Goal: Task Accomplishment & Management: Complete application form

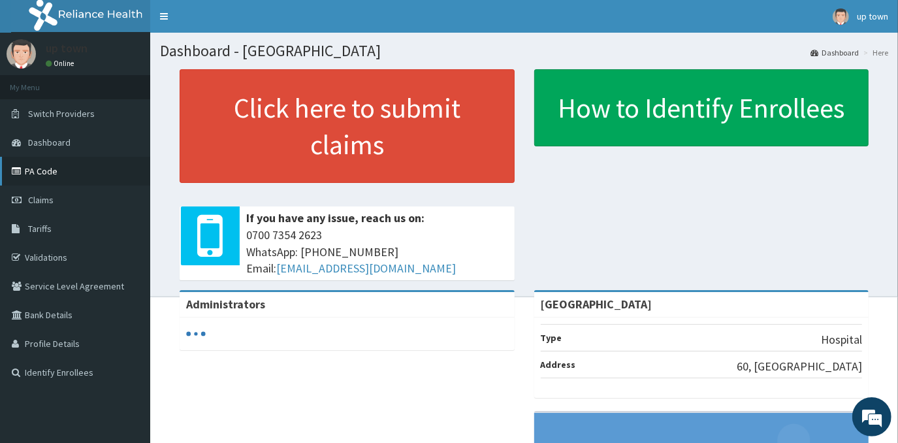
click at [48, 174] on link "PA Code" at bounding box center [75, 171] width 150 height 29
click at [53, 174] on link "PA Code" at bounding box center [75, 171] width 150 height 29
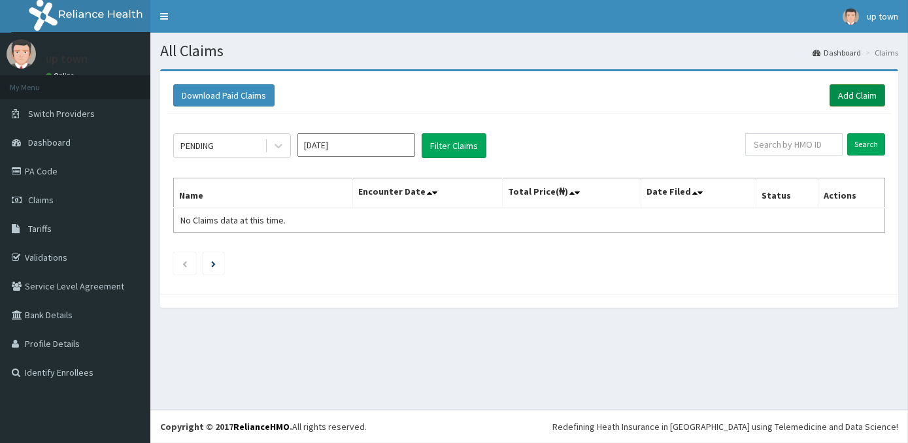
click at [859, 91] on link "Add Claim" at bounding box center [857, 95] width 56 height 22
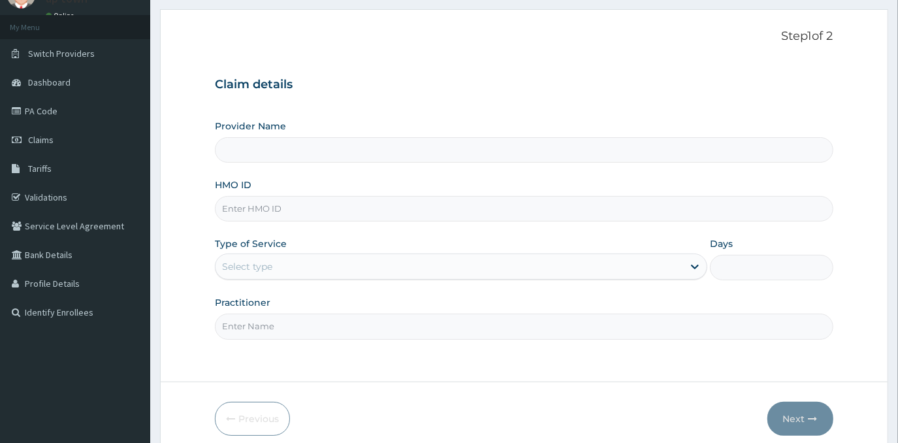
scroll to position [115, 0]
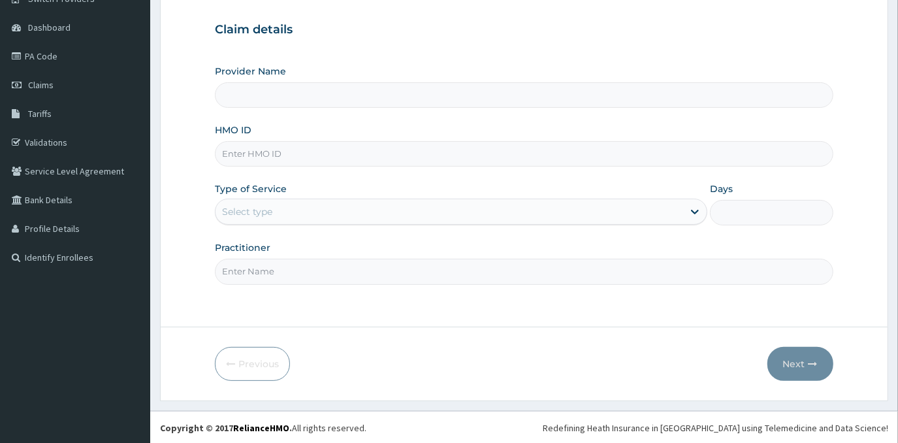
type input "UPTOWN MEDICAL CENTRE"
click at [419, 160] on input "HMO ID" at bounding box center [524, 153] width 618 height 25
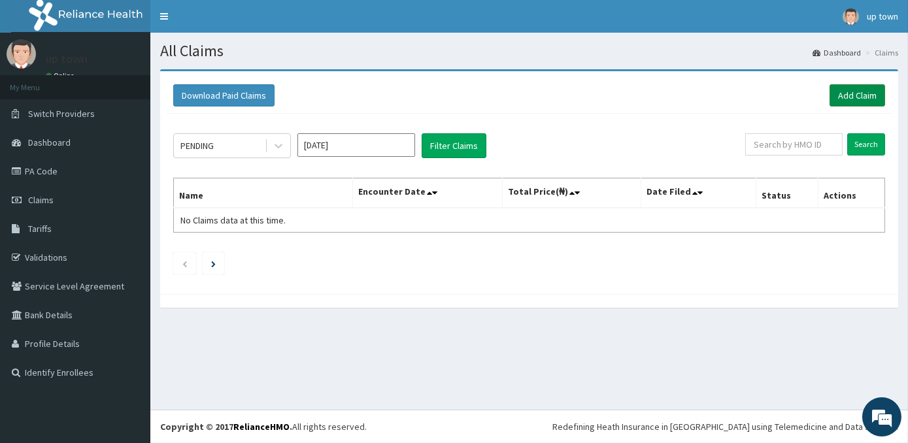
click at [858, 97] on link "Add Claim" at bounding box center [857, 95] width 56 height 22
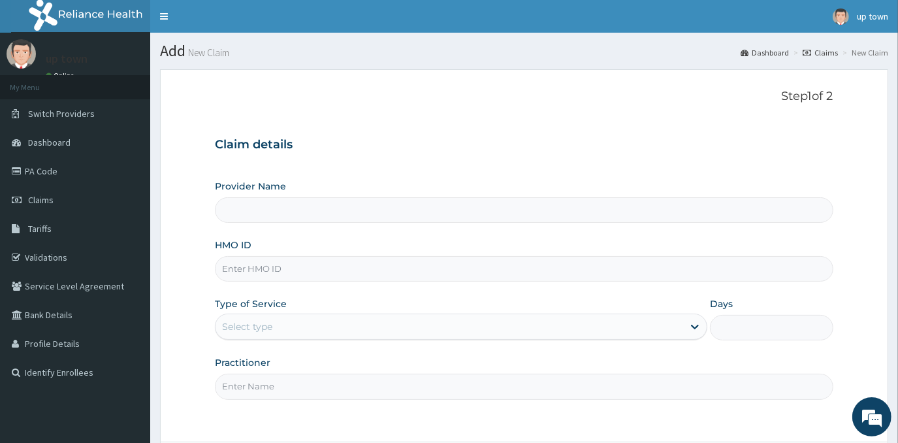
type input "[GEOGRAPHIC_DATA]"
click at [404, 269] on input "HMO ID" at bounding box center [524, 268] width 618 height 25
type input "CYA/10100/A"
click at [378, 340] on div "Provider Name UPTOWN MEDICAL CENTRE HMO ID CYA/10100/A Type of Service Select t…" at bounding box center [524, 290] width 618 height 220
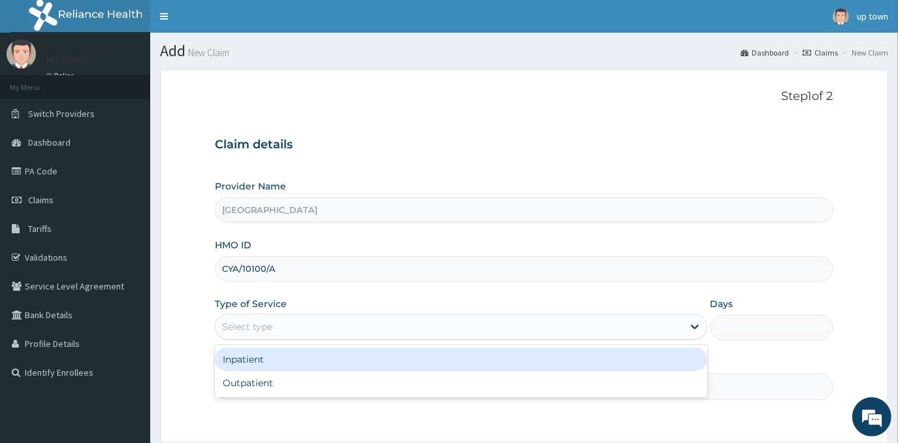
click at [378, 323] on div "Select type" at bounding box center [450, 326] width 468 height 21
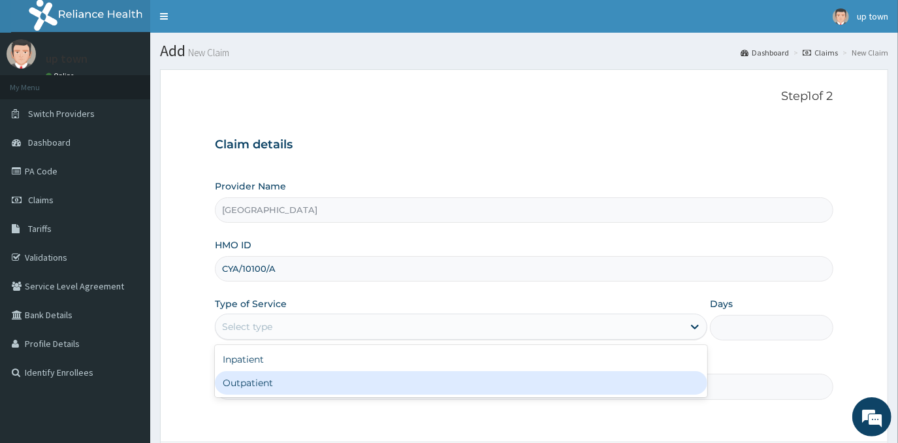
click at [351, 384] on div "Outpatient" at bounding box center [461, 383] width 493 height 24
type input "1"
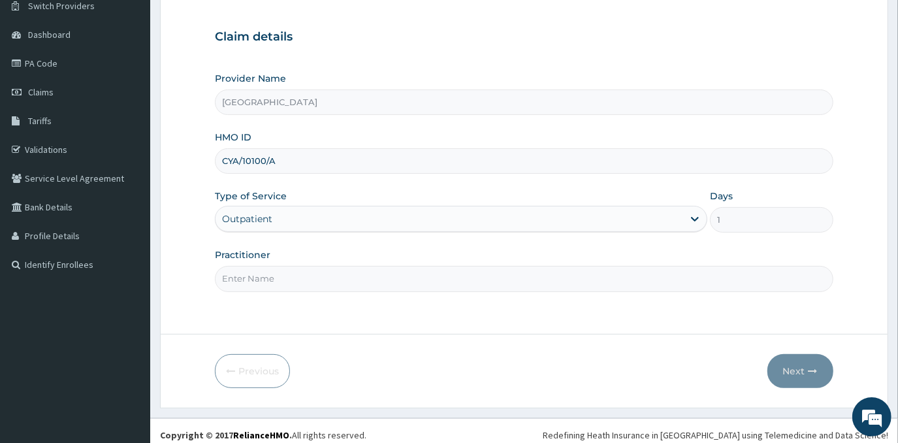
scroll to position [115, 0]
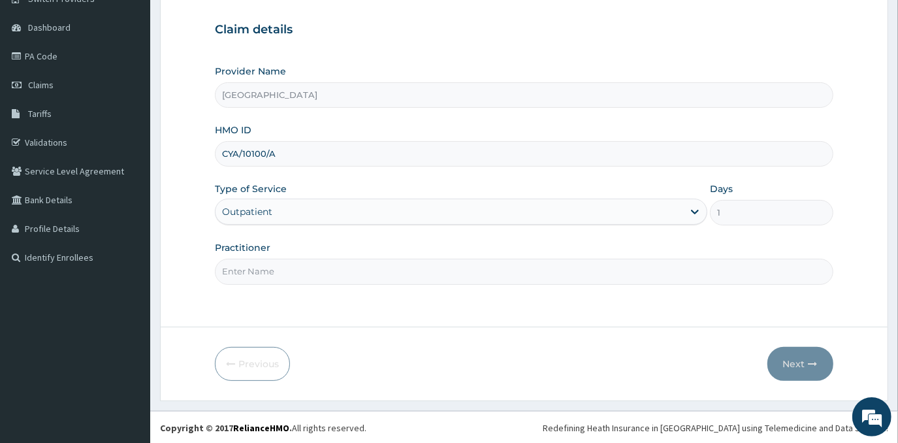
click at [357, 270] on input "Practitioner" at bounding box center [524, 271] width 618 height 25
type input "Dr. EMMANUEL N. OHIAERI"
click at [804, 354] on button "Next" at bounding box center [801, 364] width 66 height 34
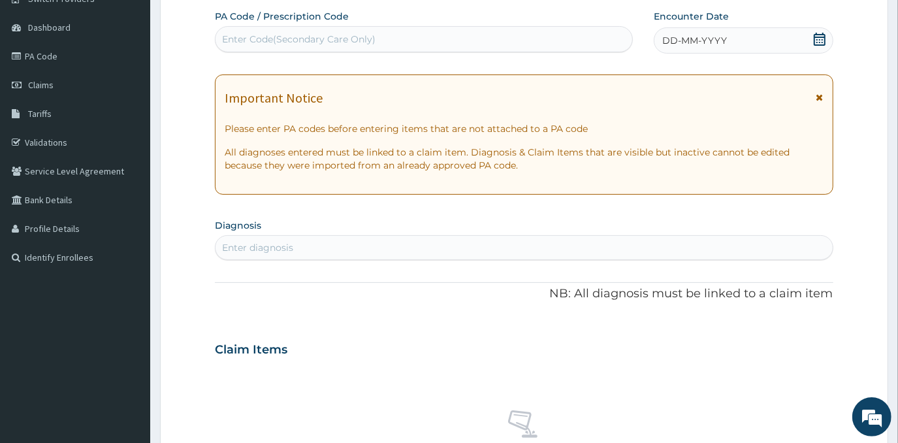
click at [773, 42] on div "DD-MM-YYYY" at bounding box center [743, 40] width 179 height 26
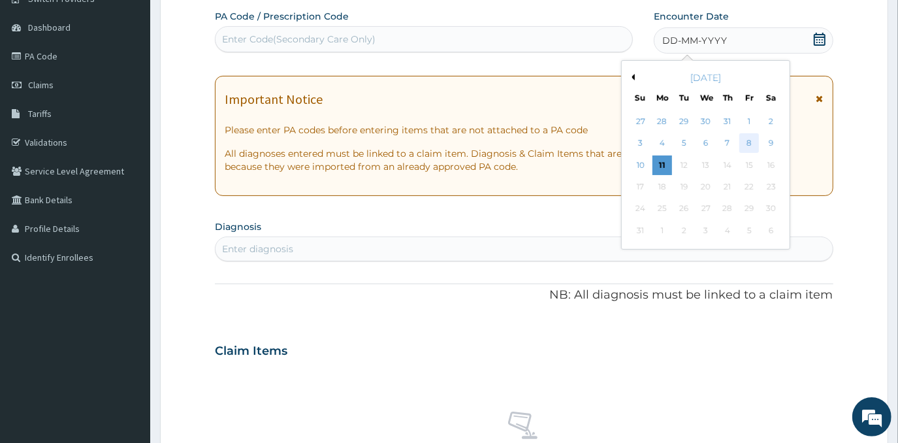
click at [747, 144] on div "8" at bounding box center [750, 144] width 20 height 20
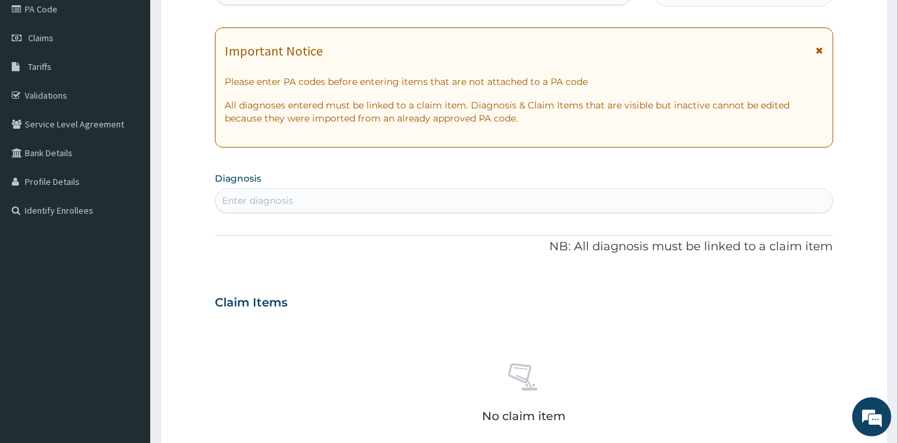
scroll to position [234, 0]
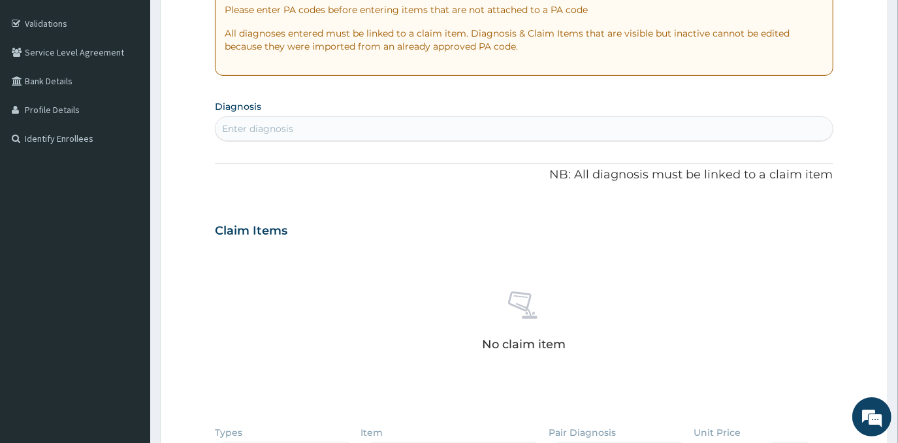
click at [544, 121] on div "Enter diagnosis" at bounding box center [524, 128] width 617 height 21
type input "PLASMOD"
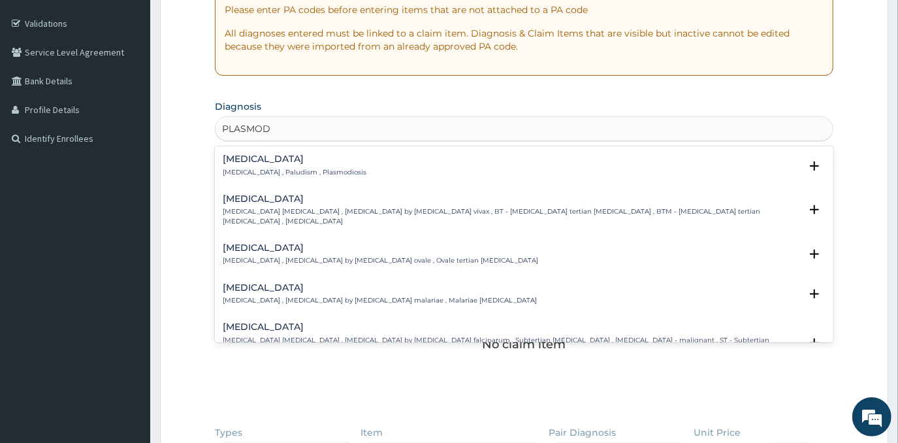
click at [289, 160] on h4 "Malaria" at bounding box center [295, 159] width 144 height 10
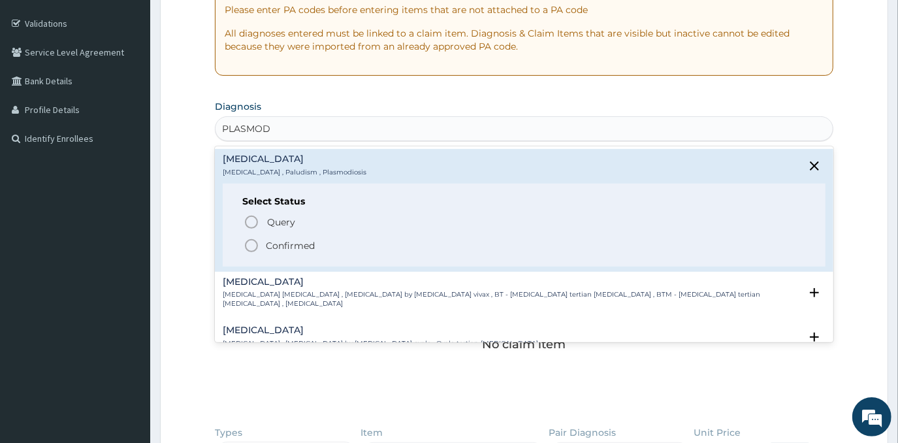
click at [310, 244] on p "Confirmed" at bounding box center [290, 245] width 49 height 13
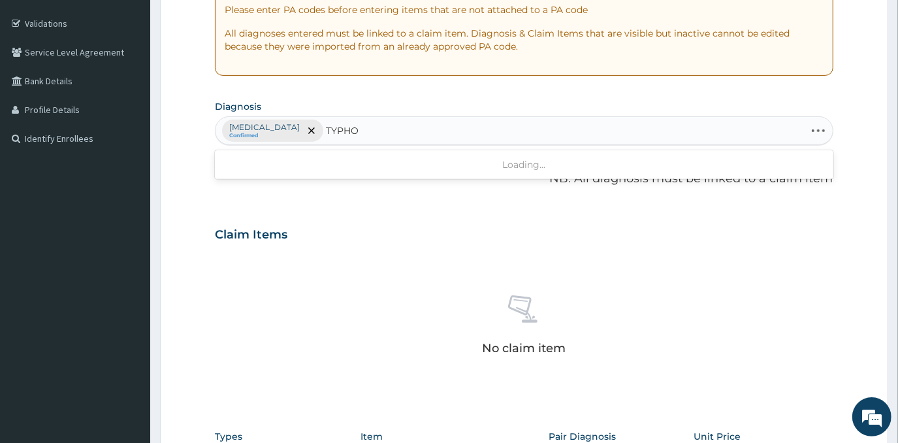
type input "TYPHOI"
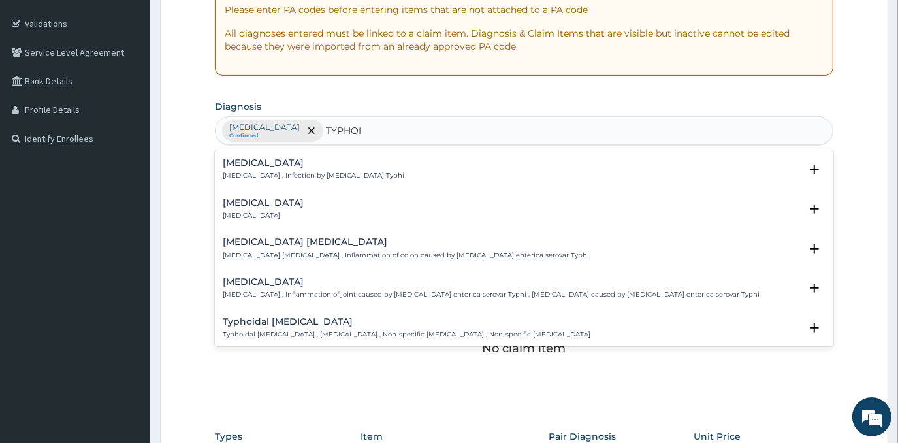
click at [276, 165] on h4 "Typhoid fever" at bounding box center [314, 163] width 182 height 10
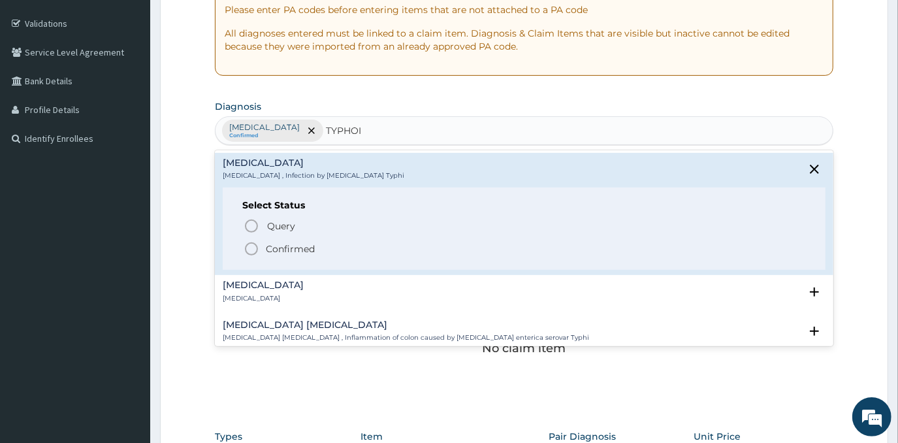
click at [287, 246] on p "Confirmed" at bounding box center [290, 248] width 49 height 13
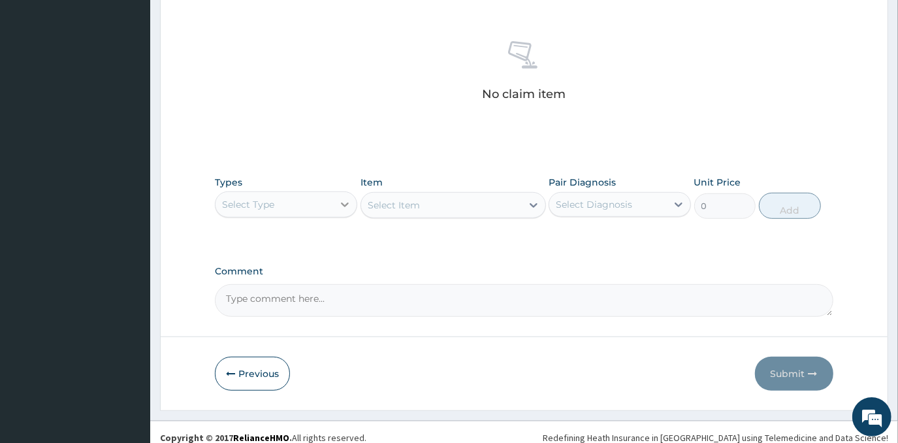
scroll to position [497, 0]
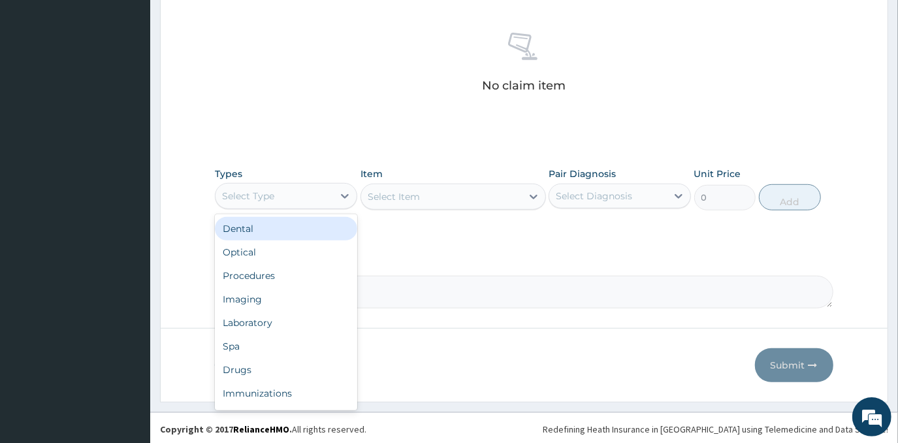
click at [327, 191] on div "Select Type" at bounding box center [275, 196] width 118 height 21
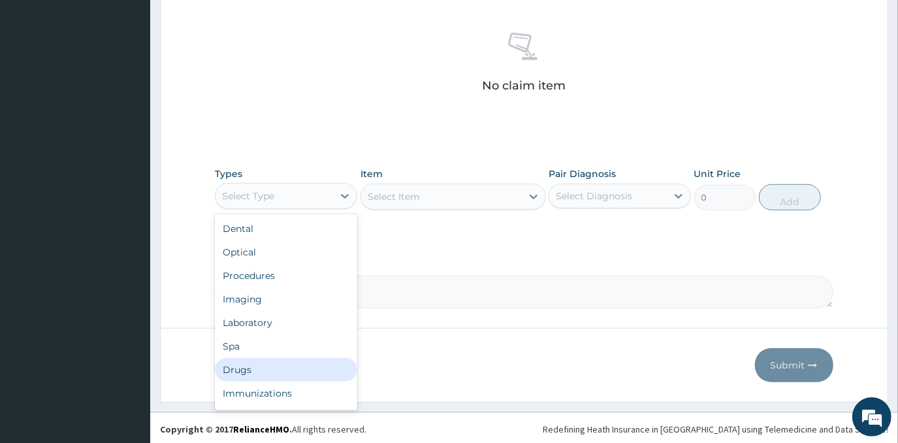
click at [304, 373] on div "Drugs" at bounding box center [286, 370] width 142 height 24
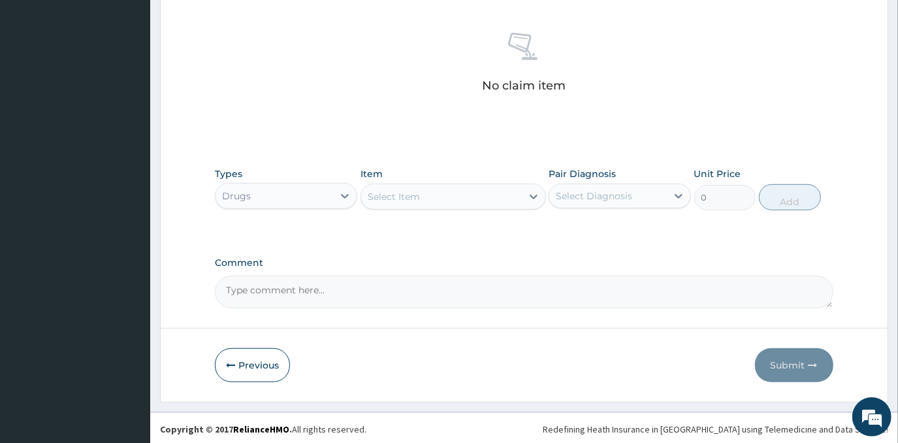
click at [385, 195] on div "Select Item" at bounding box center [394, 196] width 52 height 13
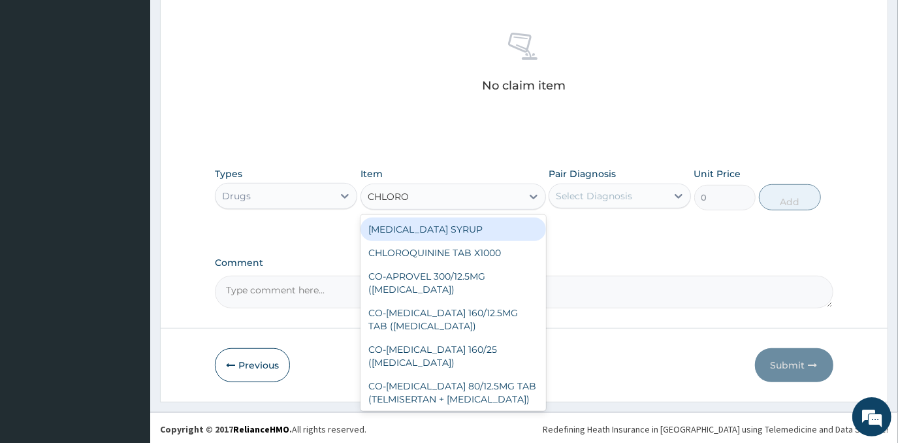
type input "CHLOROQ"
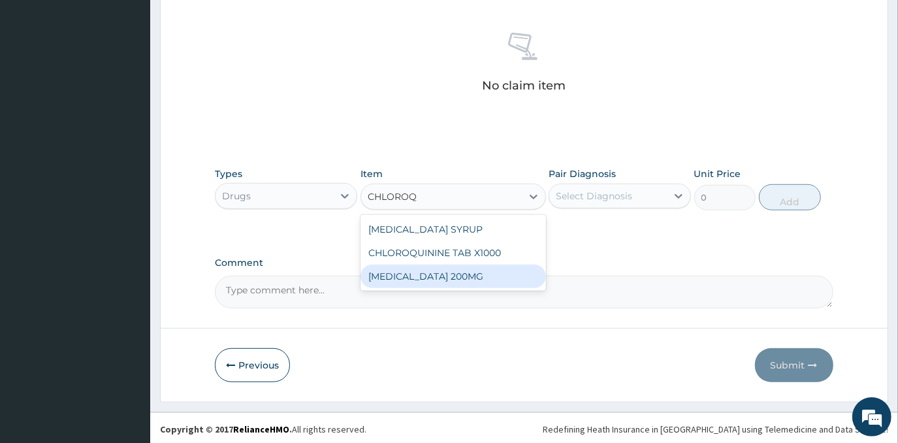
click at [444, 272] on div "Hydroxychloroquine 200MG" at bounding box center [454, 277] width 186 height 24
type input "154.35"
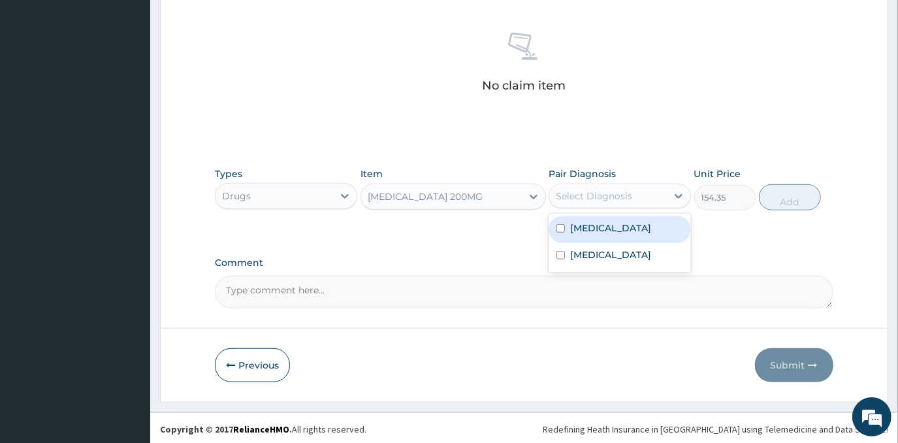
click at [610, 191] on div "Select Diagnosis" at bounding box center [594, 195] width 76 height 13
drag, startPoint x: 618, startPoint y: 226, endPoint x: 827, endPoint y: 193, distance: 211.6
click at [618, 225] on div "Malaria" at bounding box center [620, 229] width 142 height 27
checkbox input "true"
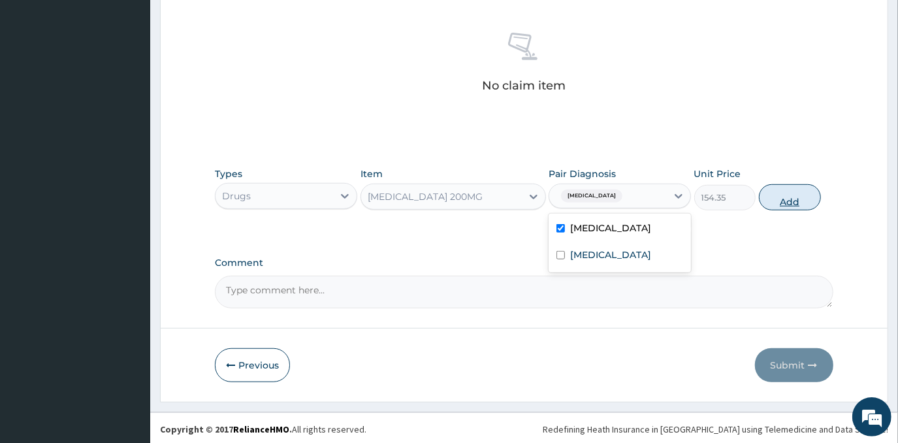
click at [787, 200] on button "Add" at bounding box center [790, 197] width 62 height 26
type input "0"
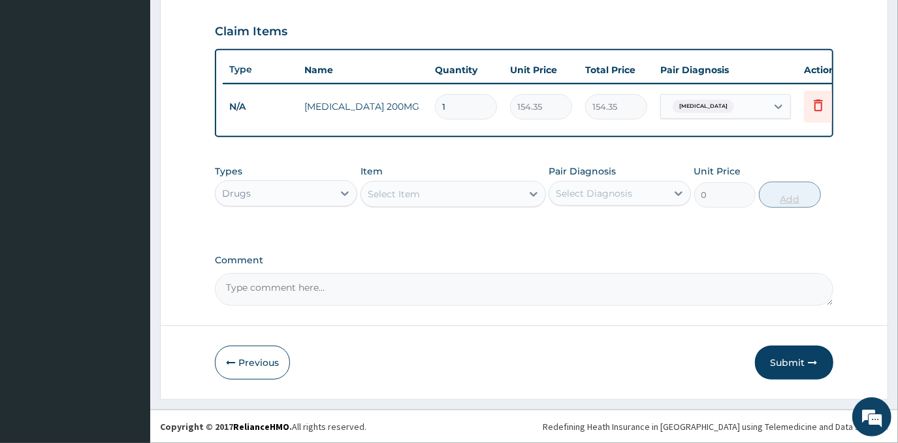
scroll to position [443, 0]
type input "0.00"
type input "3"
type input "463.05"
type input "3"
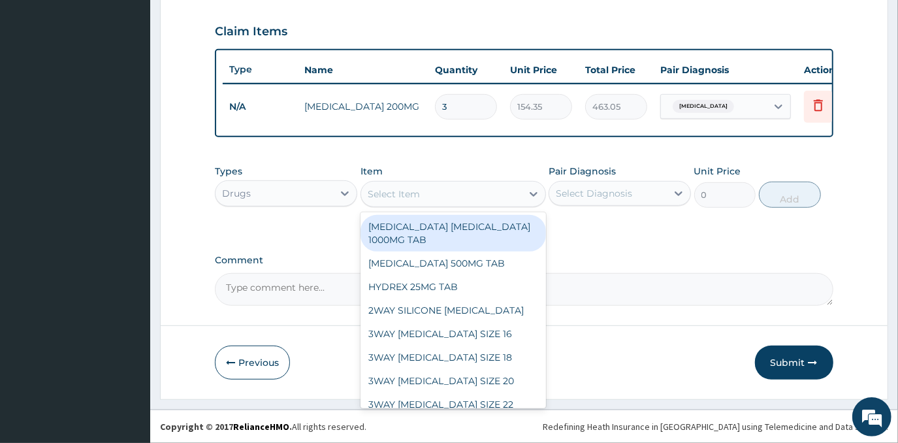
click at [477, 198] on div "Select Item" at bounding box center [441, 194] width 161 height 21
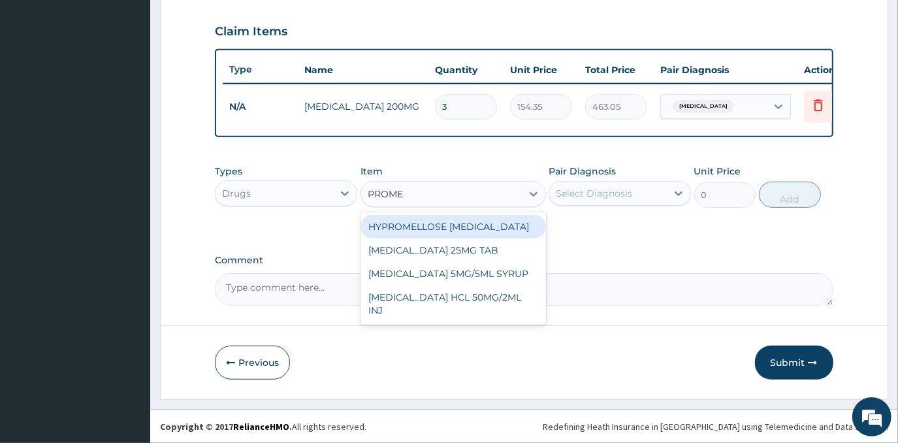
type input "PROMET"
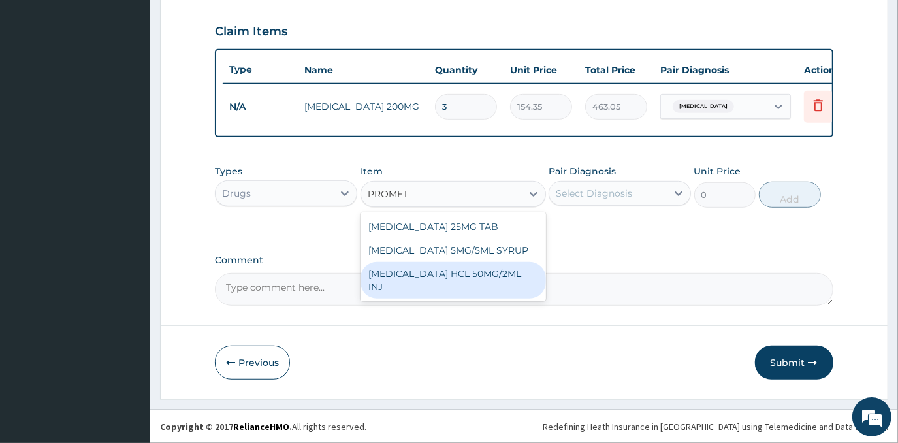
click at [482, 278] on div "PROMETHAZINE HCL 50MG/2ML INJ" at bounding box center [454, 280] width 186 height 37
type input "700"
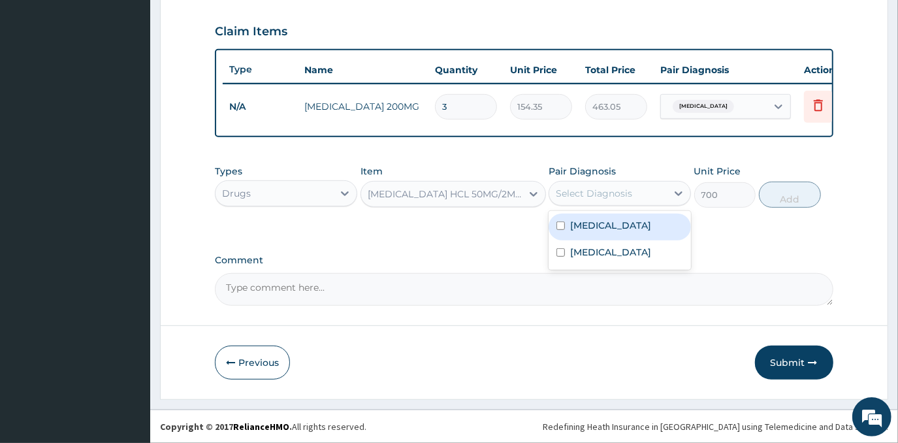
click at [598, 199] on div "Select Diagnosis" at bounding box center [594, 193] width 76 height 13
click at [604, 222] on div "Malaria" at bounding box center [620, 227] width 142 height 27
checkbox input "true"
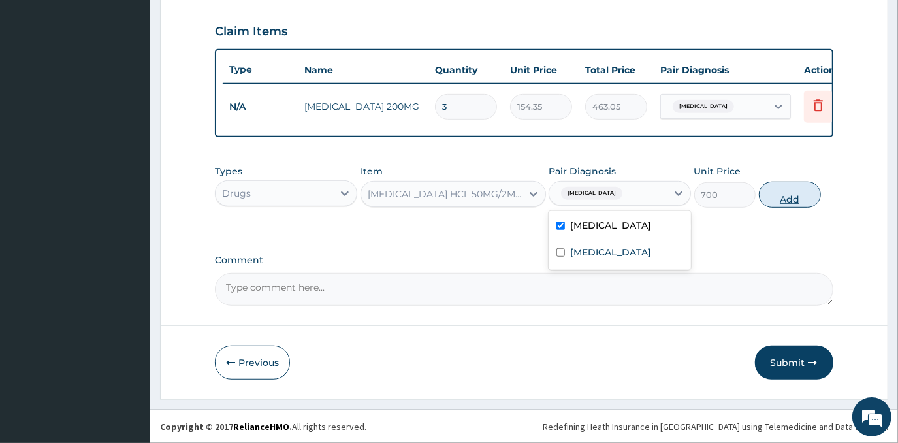
click at [770, 192] on button "Add" at bounding box center [790, 195] width 62 height 26
type input "0"
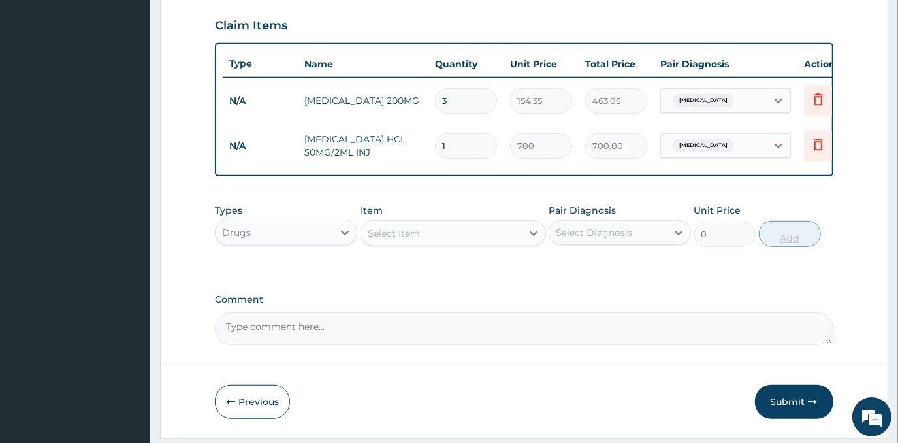
type input "0.00"
type input "3"
type input "2100.00"
type input "3"
click at [489, 244] on div "Select Item" at bounding box center [441, 233] width 161 height 21
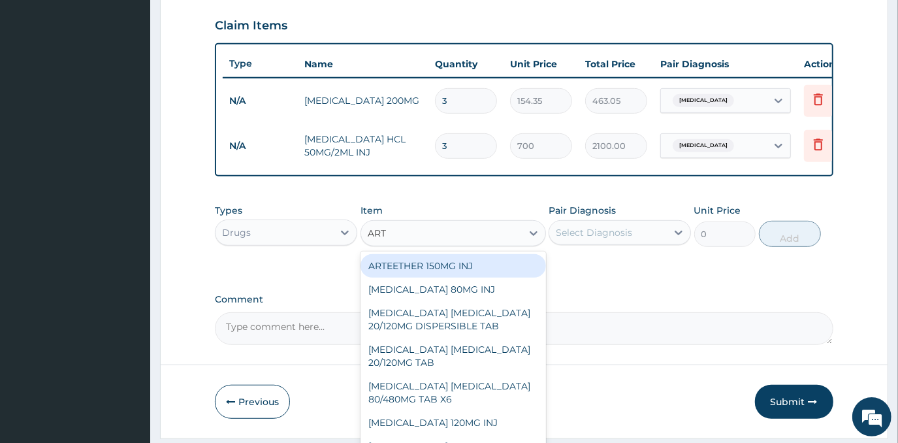
type input "ARTE"
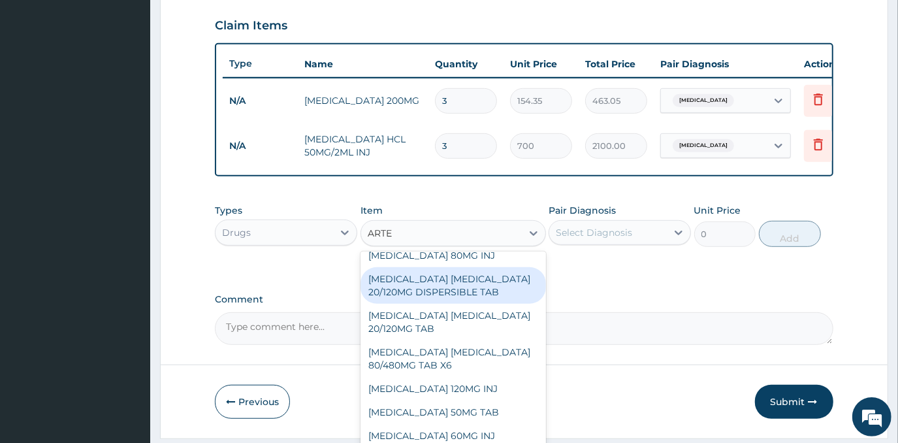
scroll to position [59, 0]
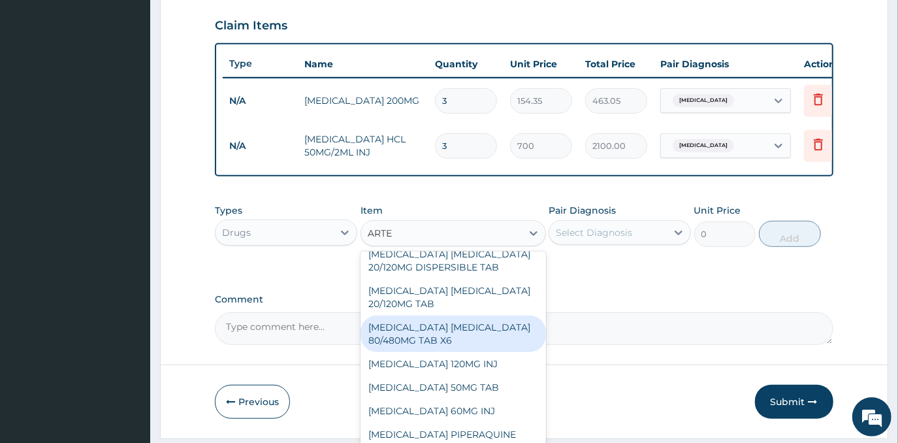
click at [445, 342] on div "ARTEMETHER LUMEFANTRINE 80/480MG TAB X6" at bounding box center [454, 334] width 186 height 37
type input "262.5"
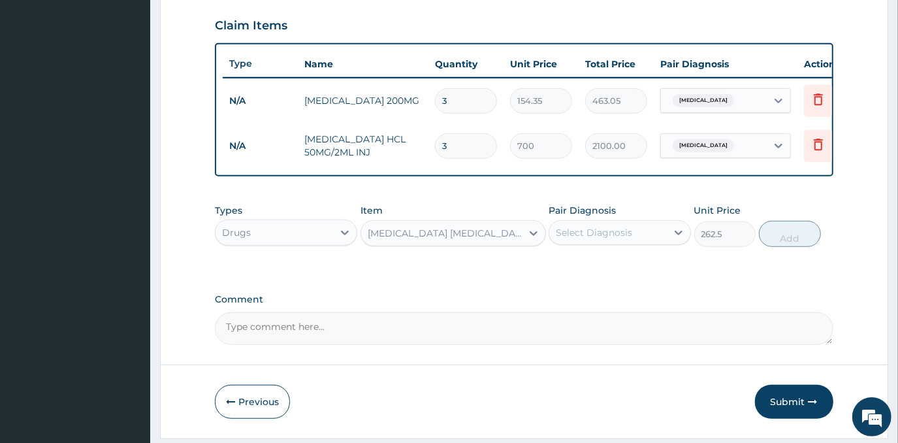
click at [647, 233] on div "Select Diagnosis" at bounding box center [608, 232] width 118 height 21
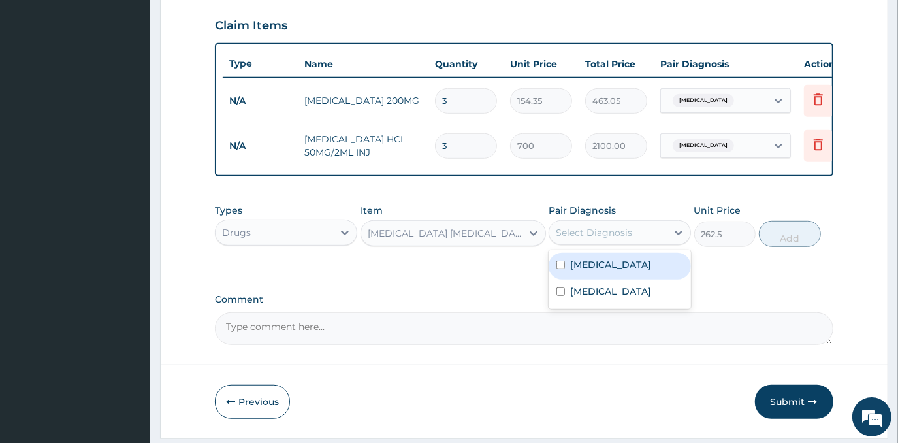
click at [644, 277] on div "Malaria" at bounding box center [620, 266] width 142 height 27
checkbox input "true"
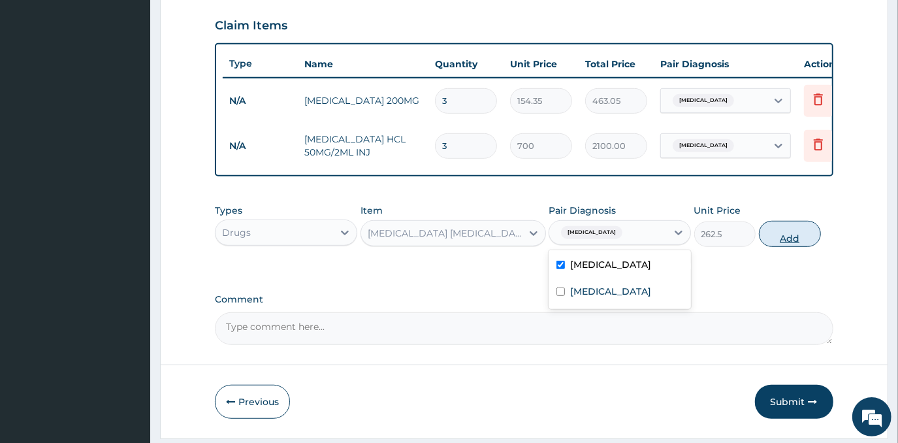
click at [795, 240] on button "Add" at bounding box center [790, 234] width 62 height 26
type input "0"
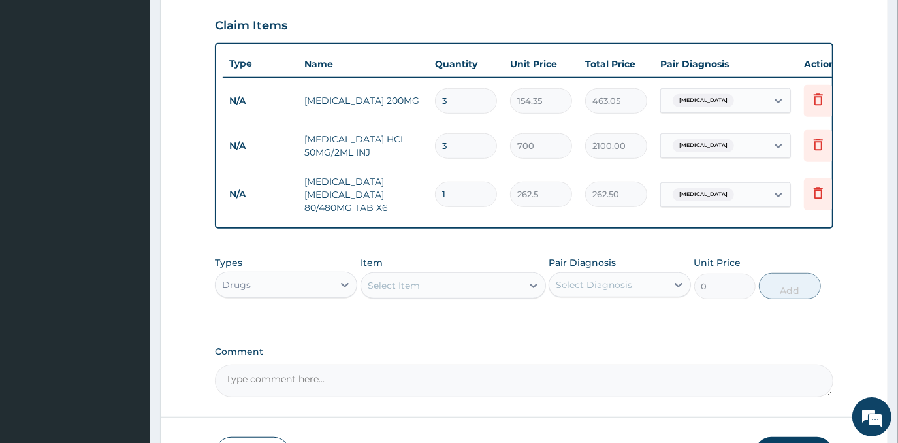
type input "0.00"
type input "6"
type input "1575.00"
type input "6"
click at [495, 295] on div "Select Item" at bounding box center [441, 285] width 161 height 21
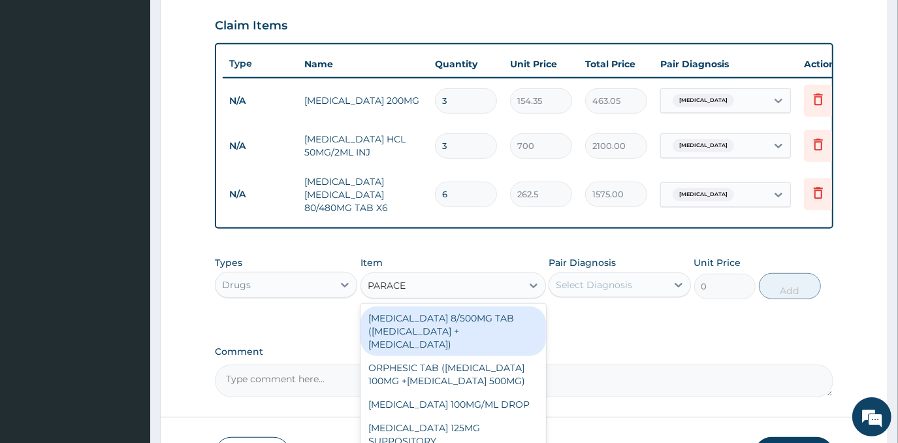
type input "PARACET"
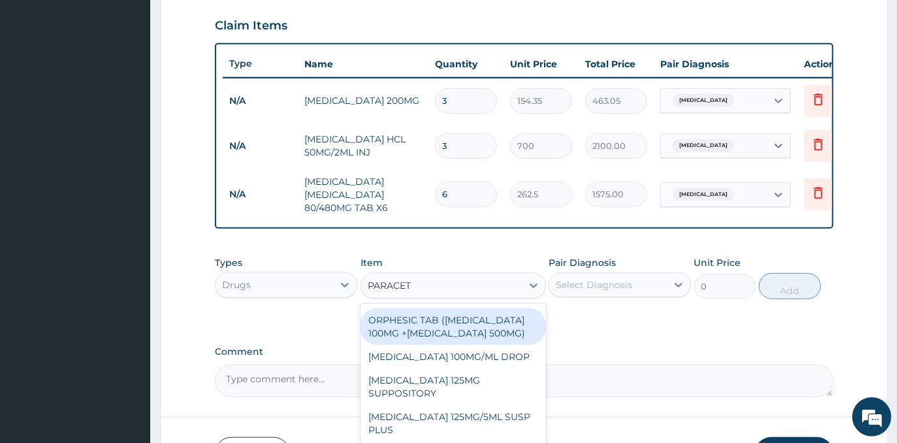
scroll to position [118, 0]
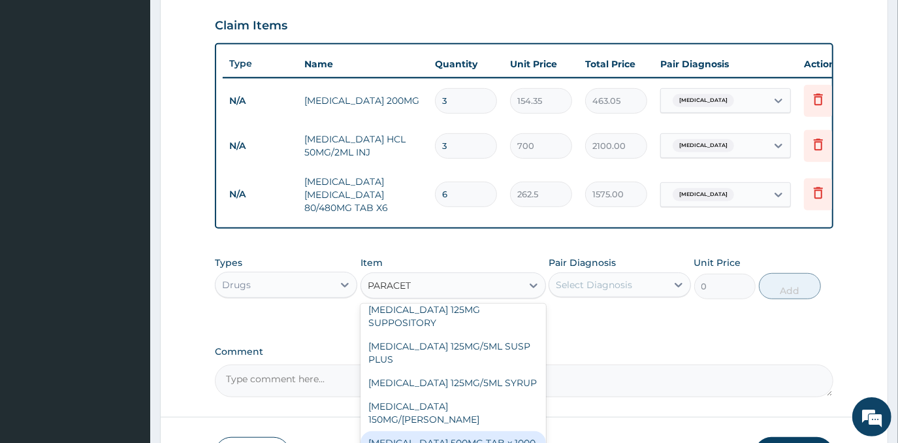
click at [500, 431] on div "PARACETAMOL 500MG TAB x 1000" at bounding box center [454, 443] width 186 height 24
type input "11.025"
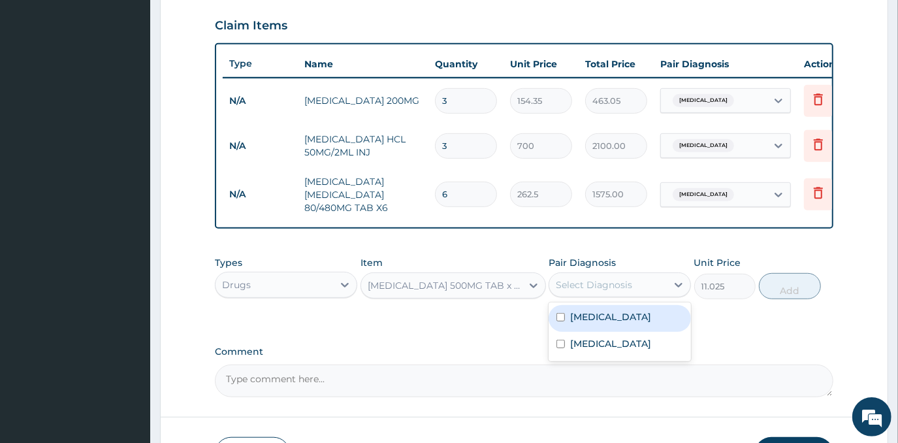
click at [623, 286] on div "Select Diagnosis" at bounding box center [594, 284] width 76 height 13
drag, startPoint x: 615, startPoint y: 325, endPoint x: 615, endPoint y: 339, distance: 13.7
click at [615, 327] on div "Malaria" at bounding box center [620, 318] width 142 height 27
checkbox input "true"
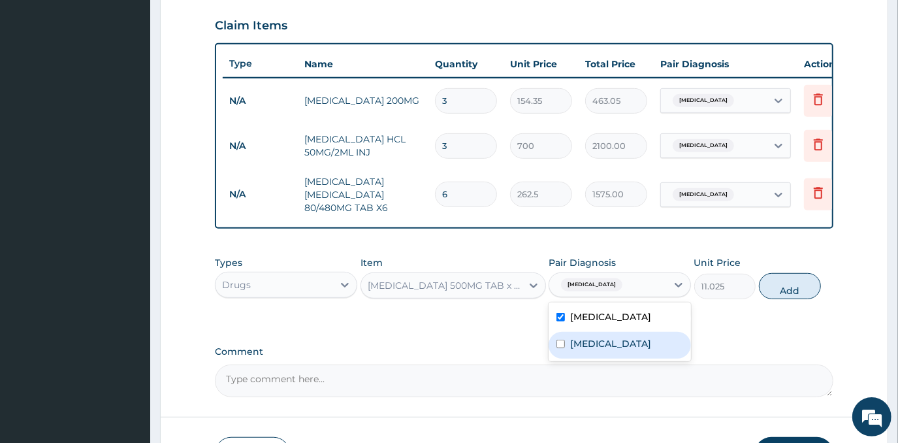
click at [617, 348] on label "Typhoid fever" at bounding box center [610, 343] width 81 height 13
checkbox input "true"
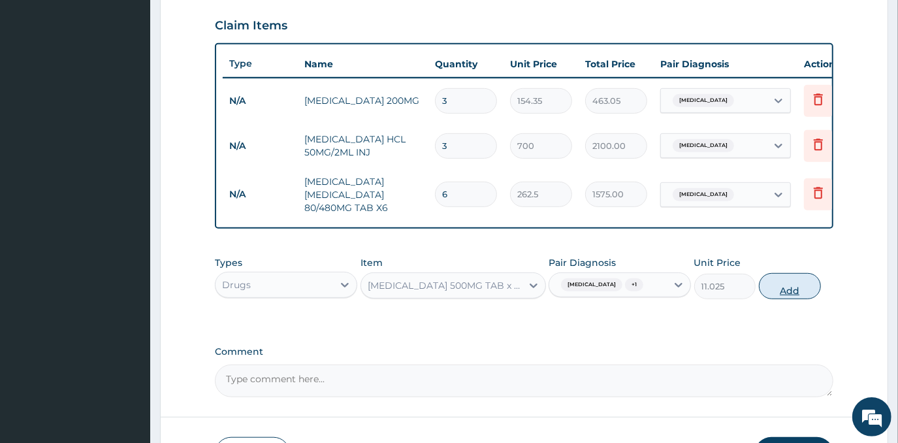
click at [791, 295] on button "Add" at bounding box center [790, 286] width 62 height 26
type input "0"
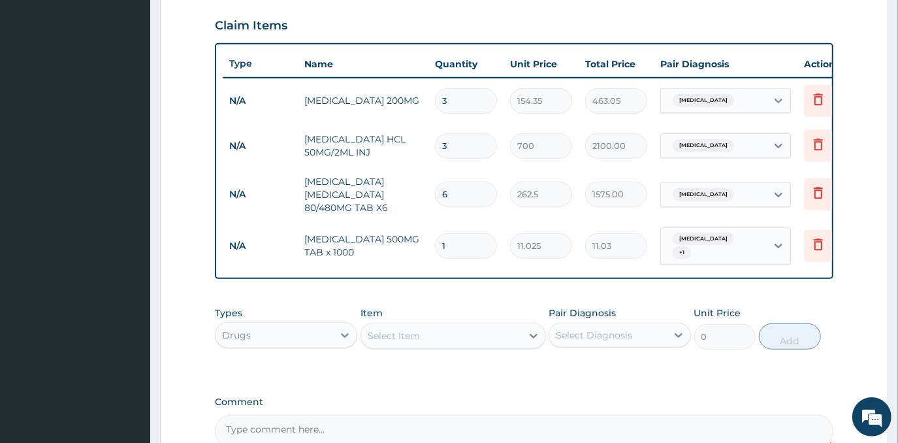
type input "18"
type input "198.45"
type input "18"
click at [448, 338] on div "Select Item" at bounding box center [441, 335] width 161 height 21
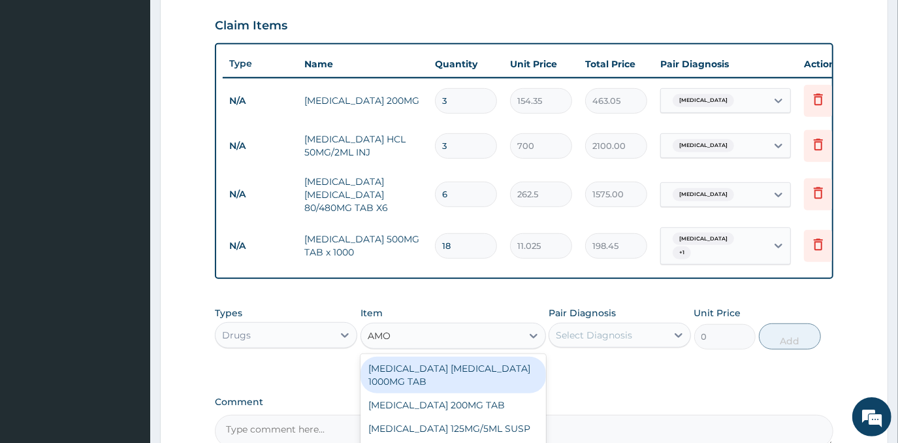
type input "AMOX"
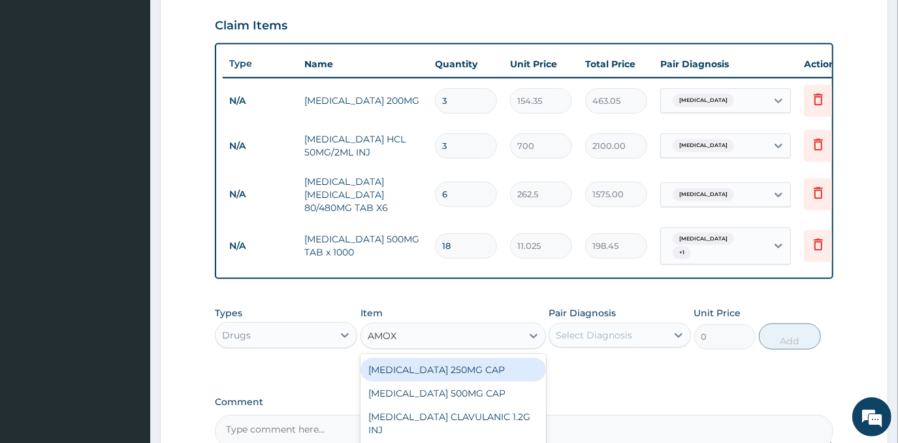
click at [463, 370] on div "AMOXICILLIN 250MG CAP" at bounding box center [454, 370] width 186 height 24
type input "35"
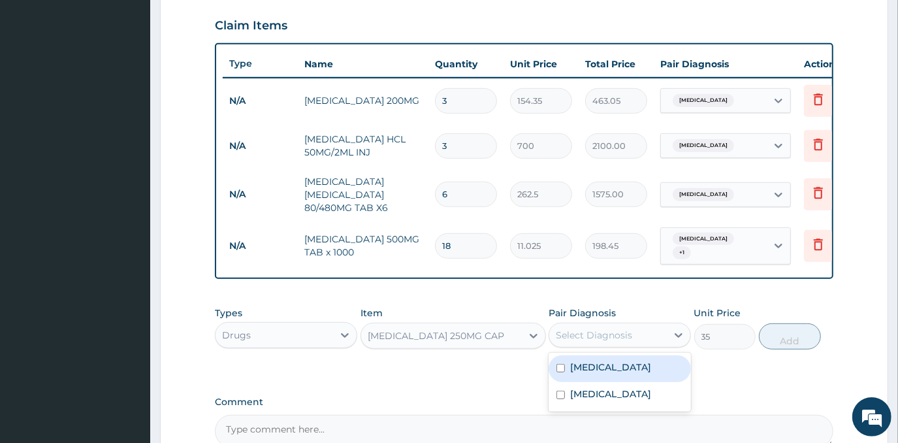
click at [587, 328] on div "Select Diagnosis" at bounding box center [608, 335] width 118 height 21
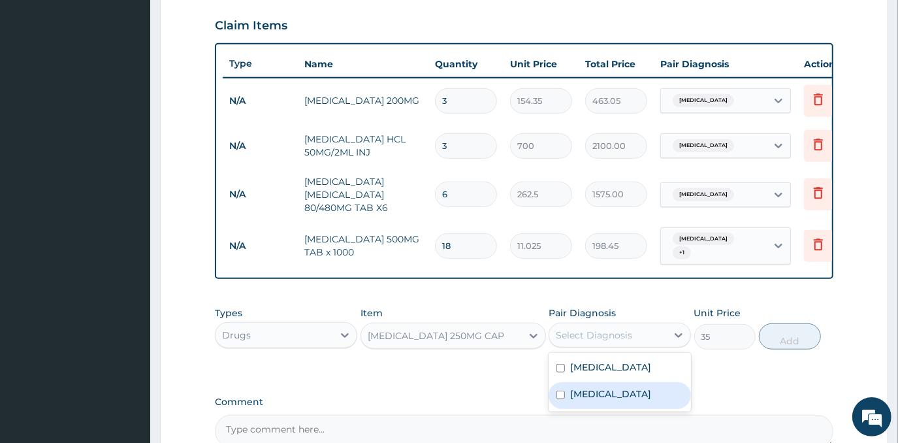
click at [613, 395] on label "Typhoid fever" at bounding box center [610, 393] width 81 height 13
checkbox input "true"
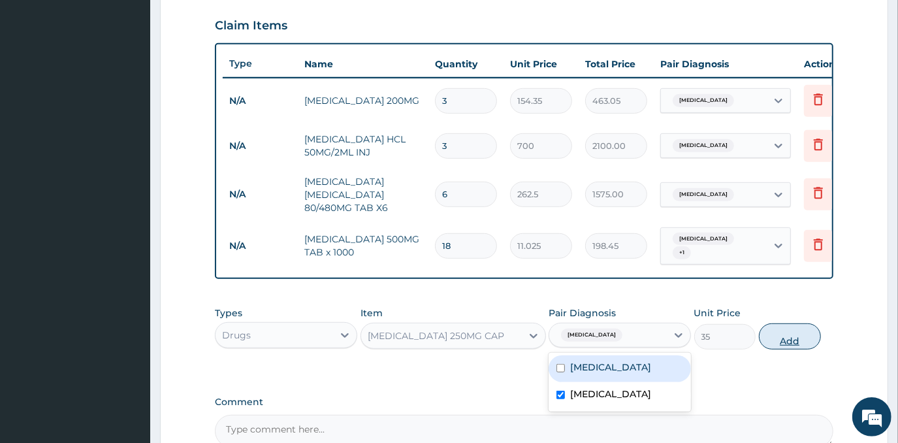
click at [788, 339] on button "Add" at bounding box center [790, 336] width 62 height 26
type input "0"
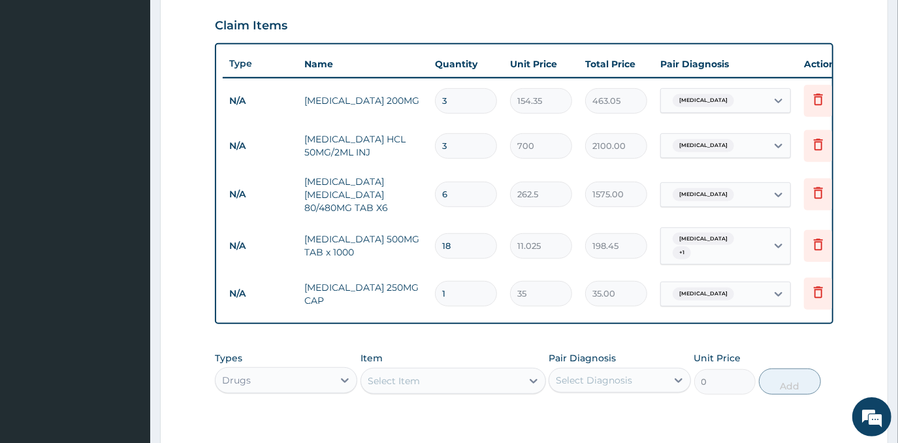
type input "15"
type input "525.00"
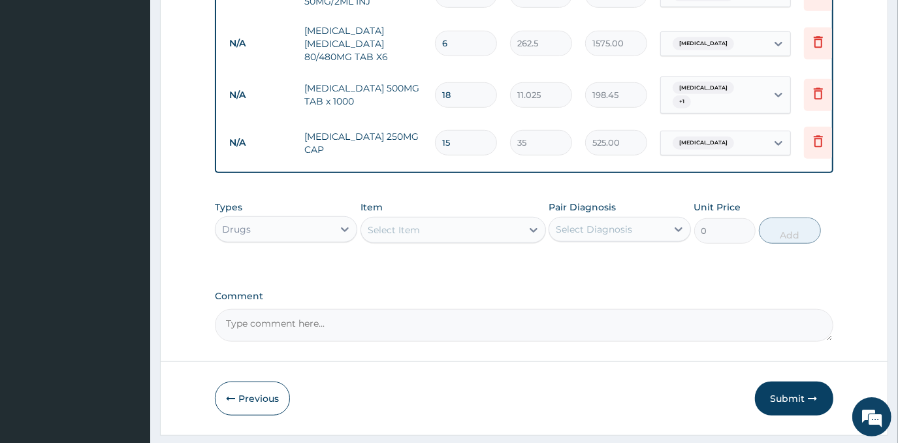
scroll to position [621, 0]
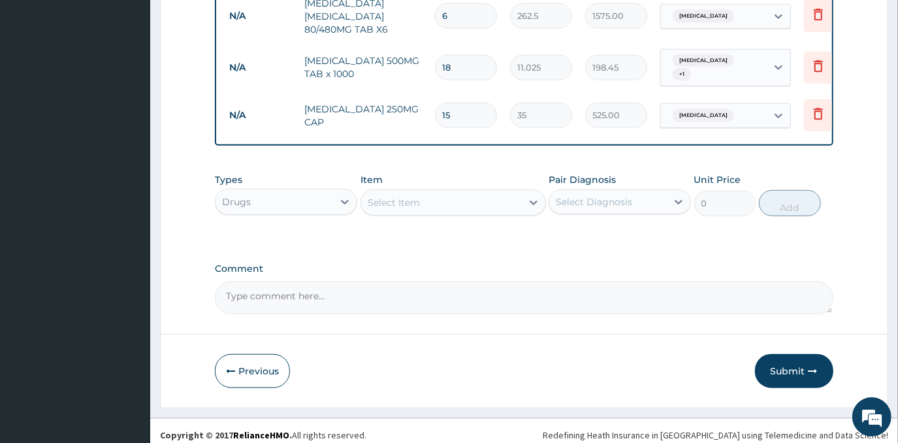
type input "15"
click at [489, 205] on div "Select Item" at bounding box center [441, 202] width 161 height 21
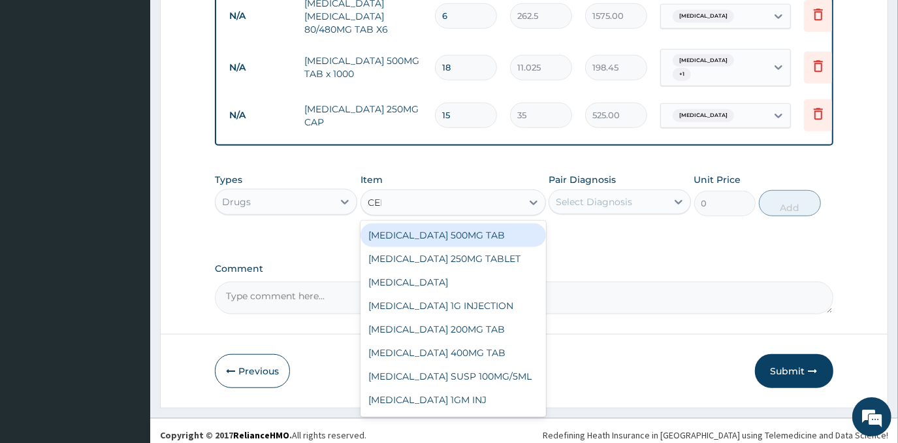
type input "CEFT"
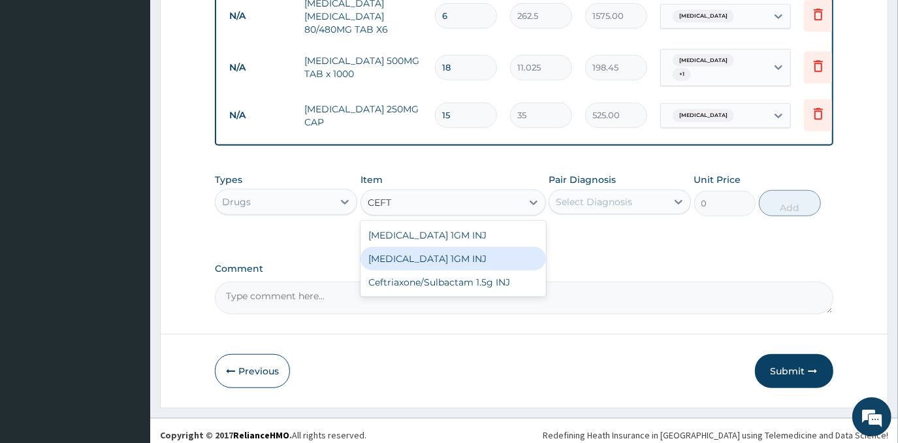
click at [489, 262] on div "CEFTRIAXONE 1GM INJ" at bounding box center [454, 259] width 186 height 24
type input "1400"
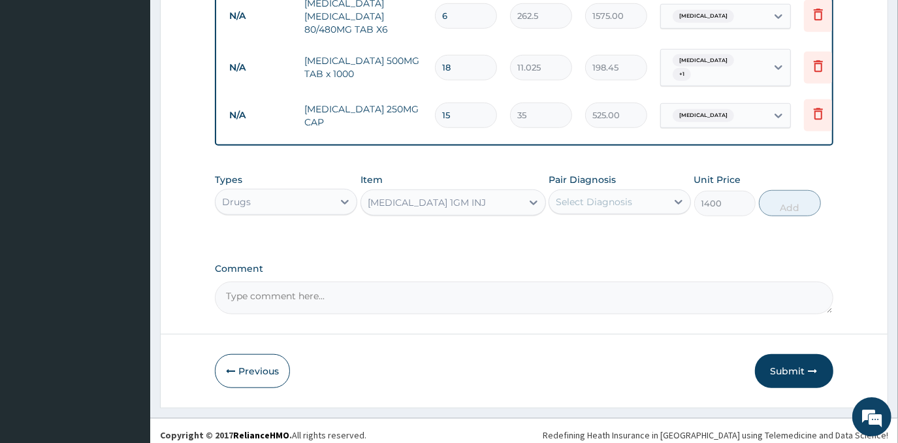
click at [624, 206] on div "Select Diagnosis" at bounding box center [594, 201] width 76 height 13
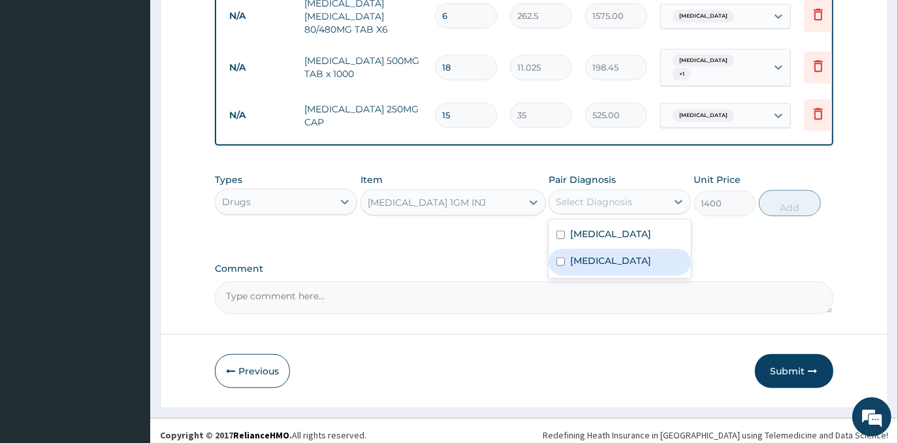
click at [625, 261] on label "Typhoid fever" at bounding box center [610, 260] width 81 height 13
checkbox input "true"
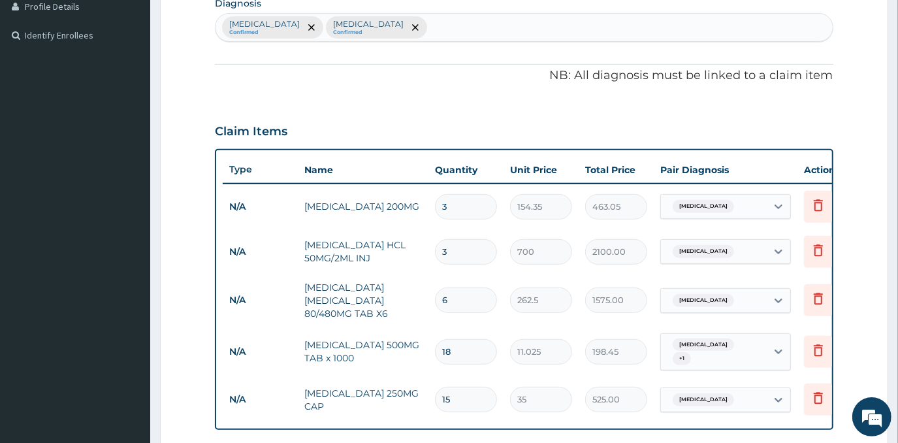
scroll to position [324, 0]
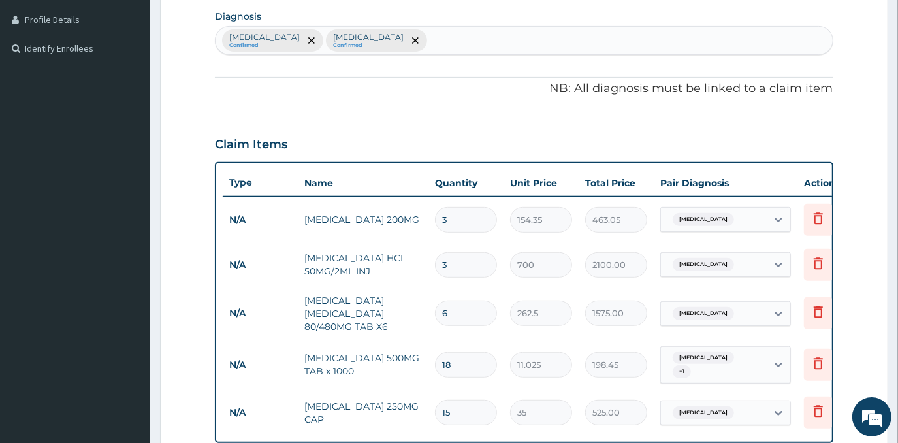
click at [443, 45] on div "Malaria Confirmed Typhoid fever Confirmed" at bounding box center [524, 40] width 617 height 27
type input "RESPIRATORY TRA"
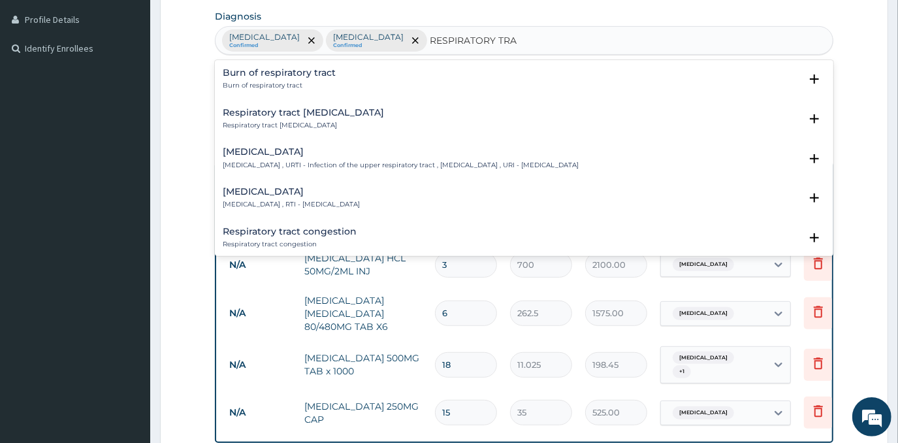
click at [312, 192] on h4 "Respiratory tract infection" at bounding box center [291, 192] width 137 height 10
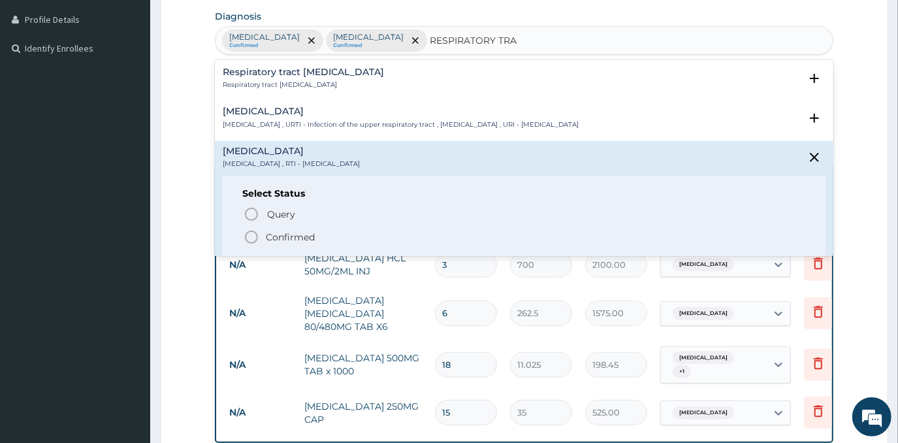
scroll to position [59, 0]
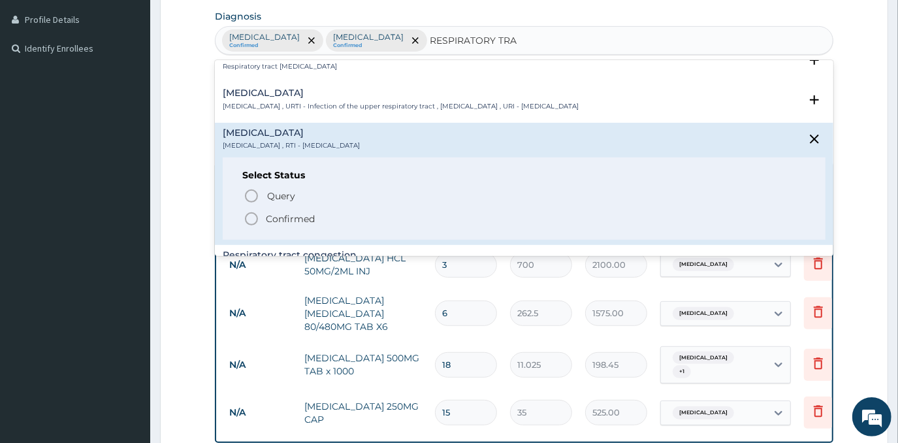
click at [270, 217] on p "Confirmed" at bounding box center [290, 218] width 49 height 13
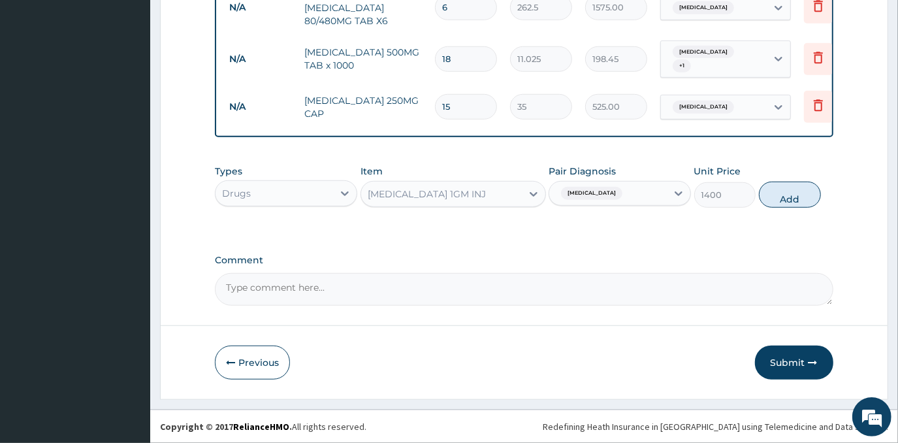
scroll to position [631, 0]
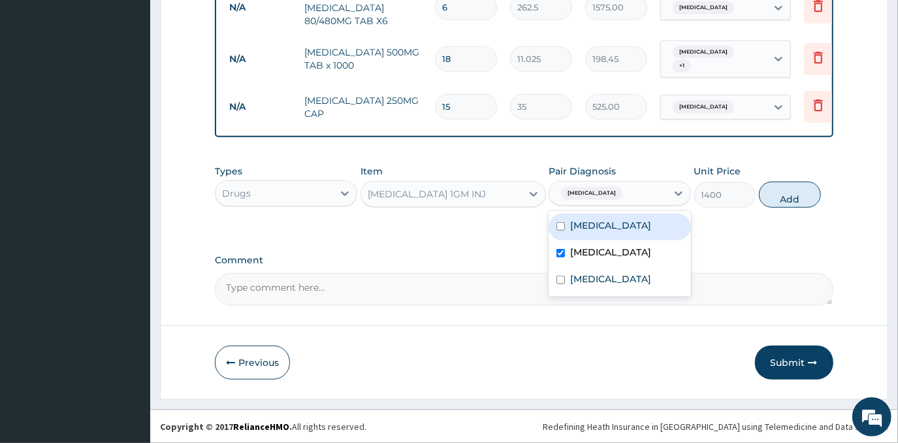
click at [622, 193] on div "Typhoid fever" at bounding box center [608, 193] width 118 height 22
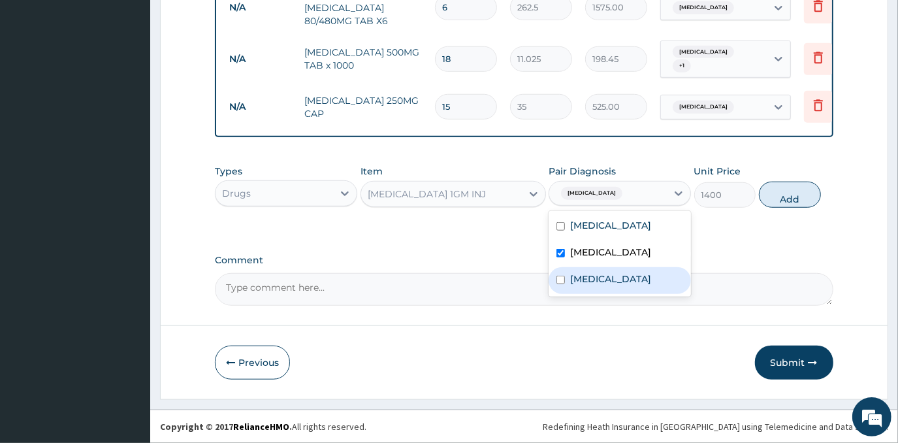
click at [632, 285] on label "Respiratory tract infection" at bounding box center [610, 278] width 81 height 13
checkbox input "true"
click at [794, 197] on button "Add" at bounding box center [790, 195] width 62 height 26
type input "0"
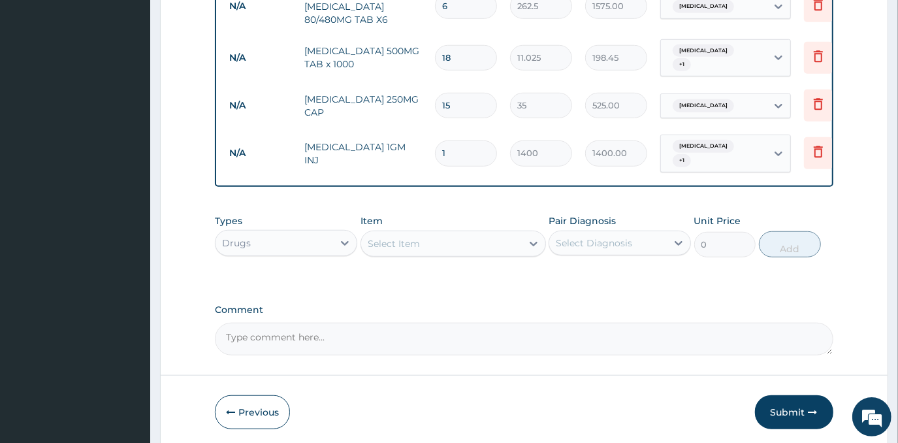
scroll to position [677, 0]
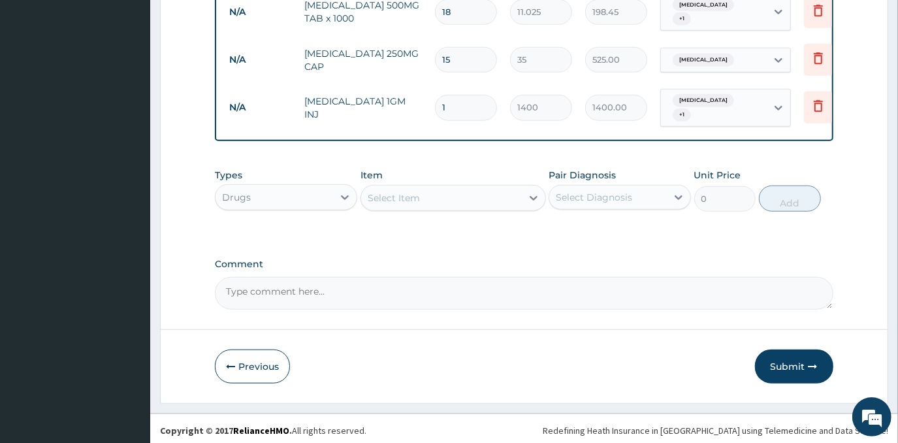
click at [463, 201] on div "Select Item" at bounding box center [441, 198] width 161 height 21
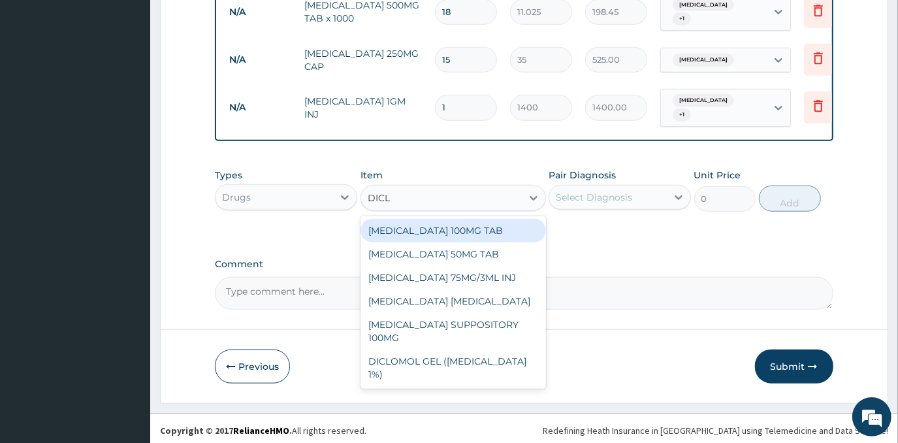
type input "DICLO"
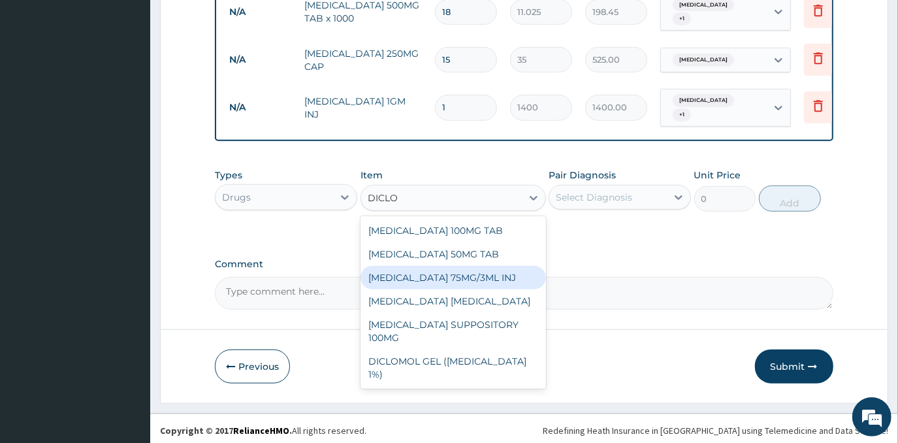
click at [480, 278] on div "DICLOFENAC 75MG/3ML INJ" at bounding box center [454, 278] width 186 height 24
type input "700"
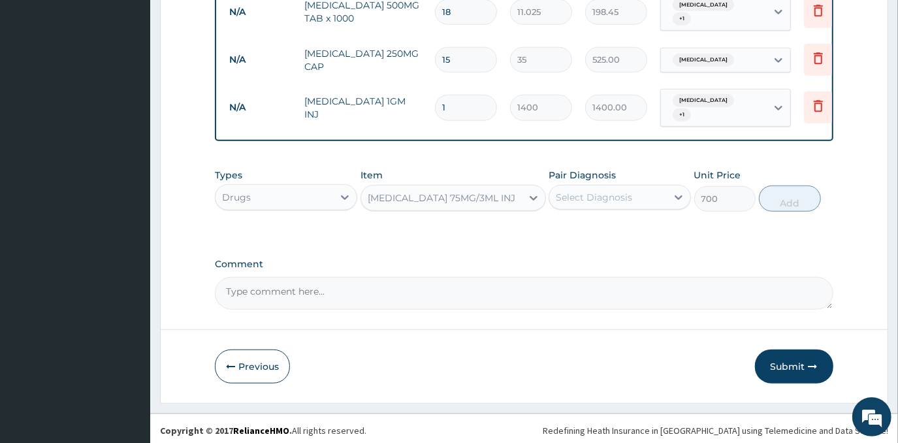
click at [629, 192] on div "Select Diagnosis" at bounding box center [594, 197] width 76 height 13
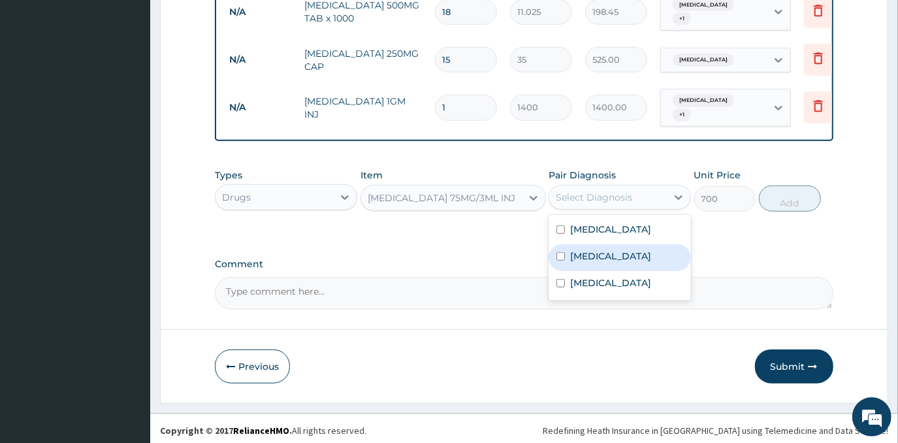
click at [629, 262] on div "Typhoid fever" at bounding box center [620, 257] width 142 height 27
checkbox input "true"
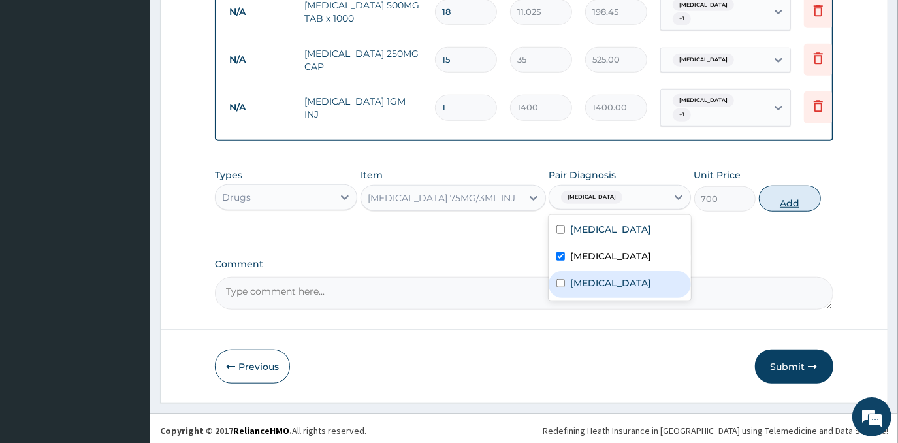
click at [778, 197] on button "Add" at bounding box center [790, 199] width 62 height 26
type input "0"
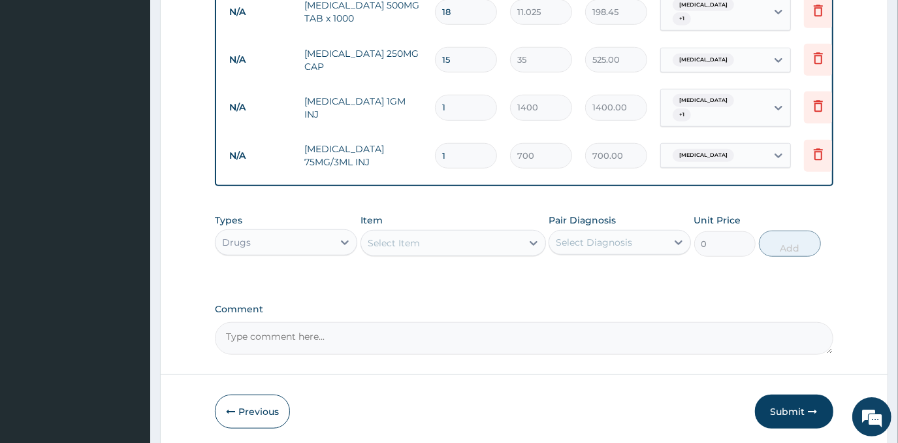
click at [474, 245] on div "Select Item" at bounding box center [441, 243] width 161 height 21
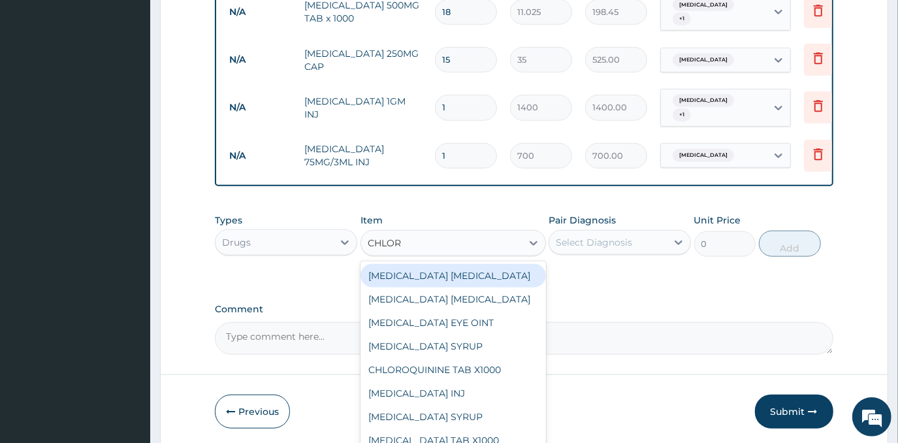
type input "CHLORP"
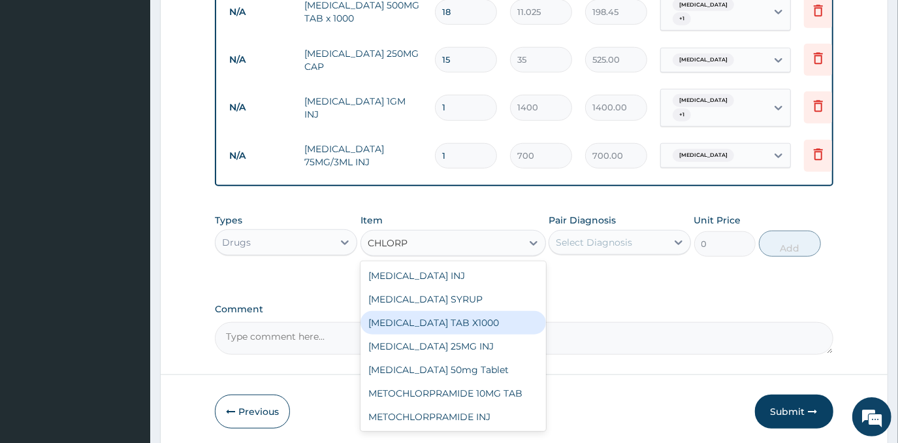
click at [480, 316] on div "CHLORPHENIRAMINE TAB X1000" at bounding box center [454, 323] width 186 height 24
type input "52.5"
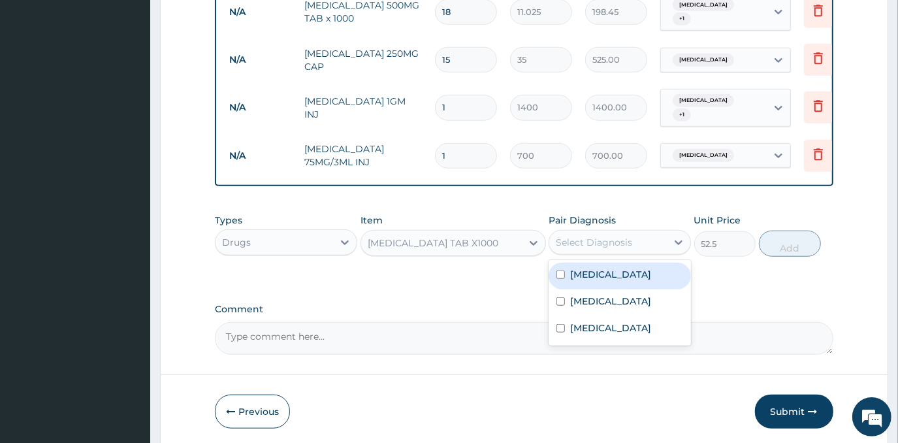
click at [622, 238] on div "Select Diagnosis" at bounding box center [594, 242] width 76 height 13
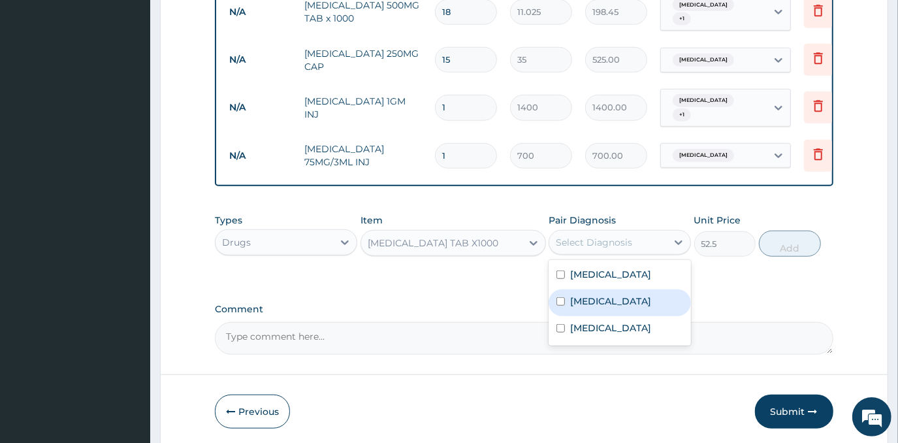
click at [634, 299] on div "Typhoid fever" at bounding box center [620, 302] width 142 height 27
checkbox input "true"
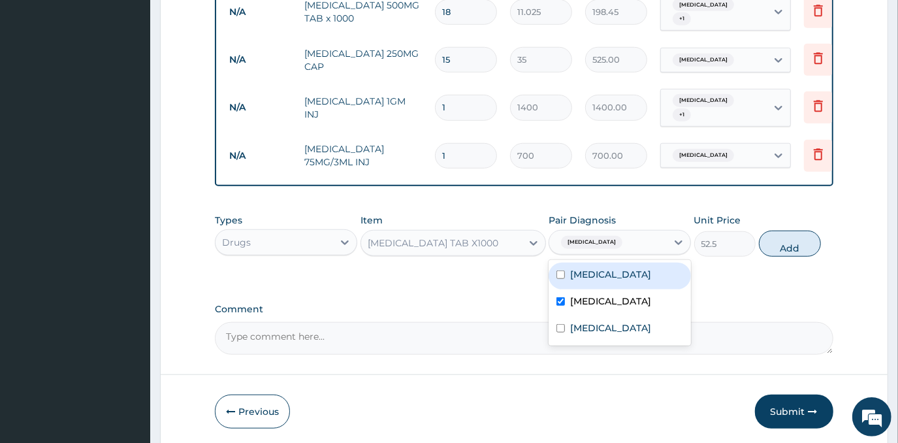
click at [634, 277] on div "Malaria" at bounding box center [620, 276] width 142 height 27
checkbox input "true"
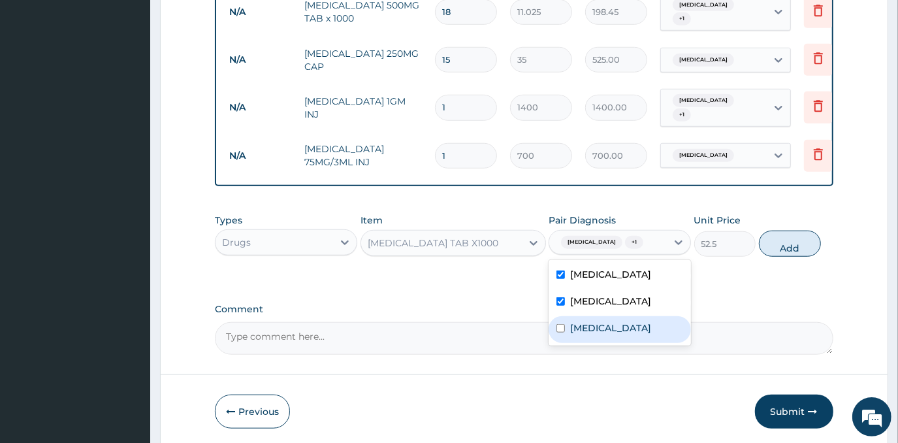
click at [651, 332] on label "Respiratory tract infection" at bounding box center [610, 327] width 81 height 13
checkbox input "true"
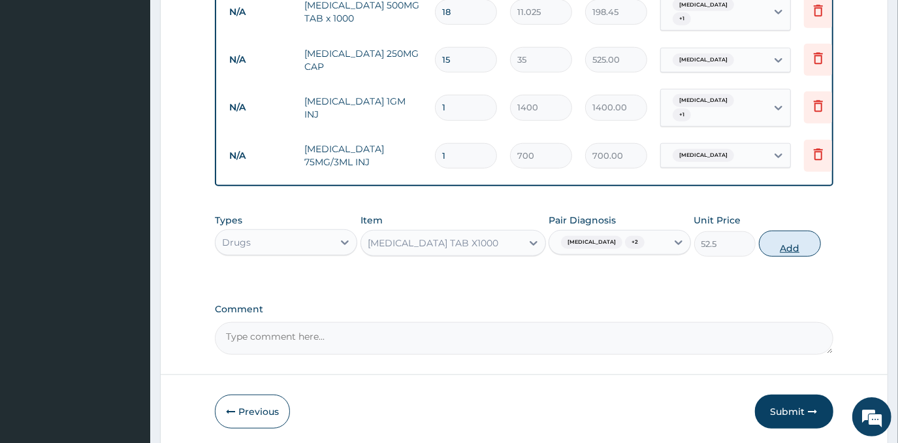
click at [774, 239] on button "Add" at bounding box center [790, 244] width 62 height 26
type input "0"
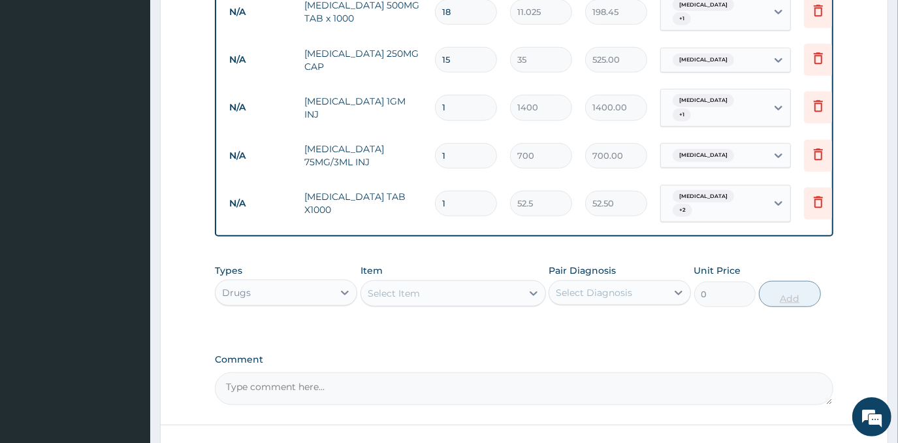
type input "0.00"
type input "5"
type input "262.50"
type input "5"
click at [461, 294] on div "Select Item" at bounding box center [441, 293] width 161 height 21
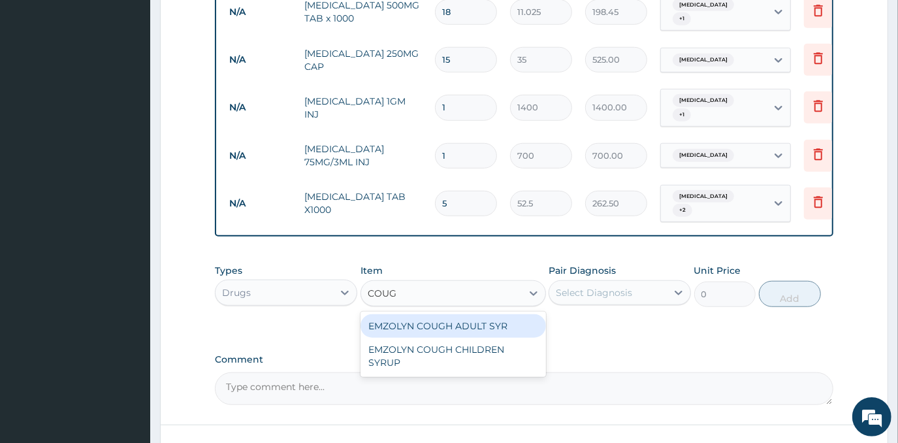
type input "COUGH"
click at [465, 314] on div "EMZOLYN COUGH ADULT SYR" at bounding box center [454, 326] width 186 height 24
type input "735"
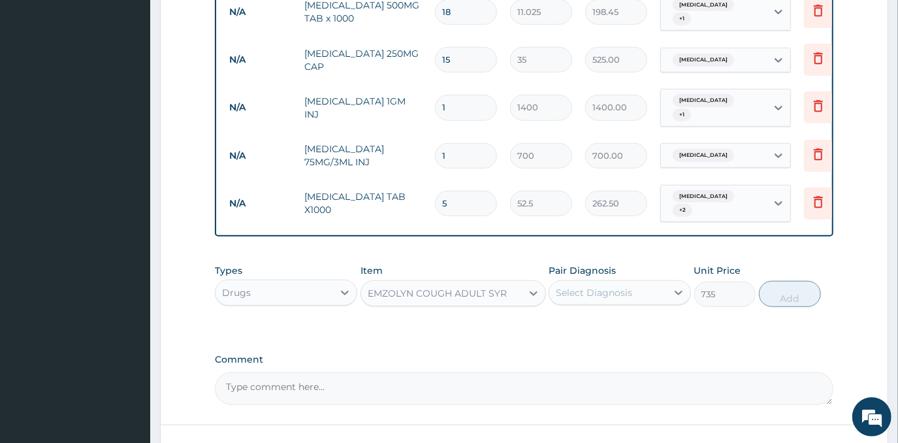
click at [629, 291] on div "Select Diagnosis" at bounding box center [608, 292] width 118 height 21
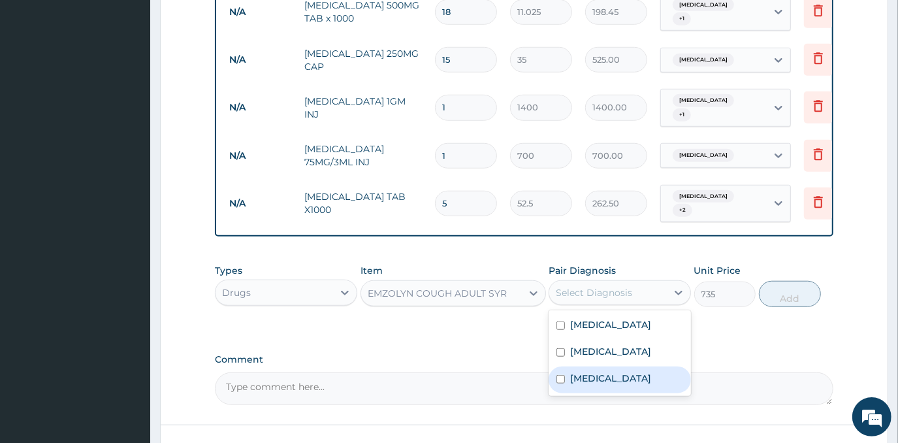
click at [621, 374] on label "Respiratory tract infection" at bounding box center [610, 378] width 81 height 13
checkbox input "true"
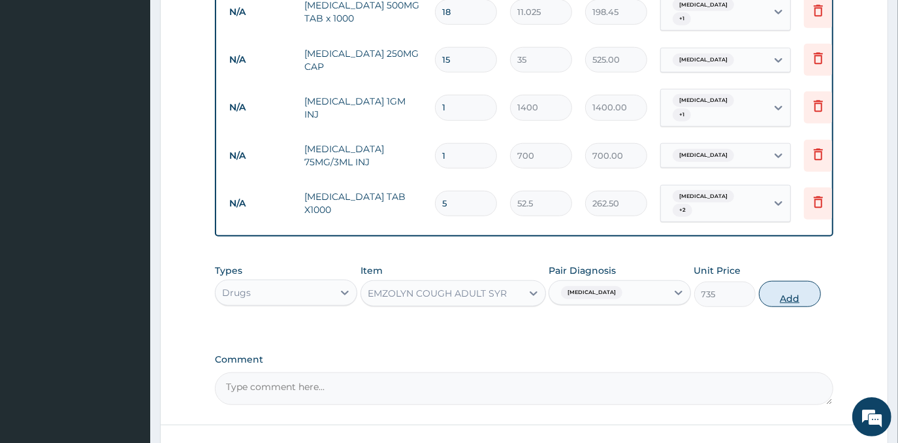
click at [787, 282] on button "Add" at bounding box center [790, 294] width 62 height 26
type input "0"
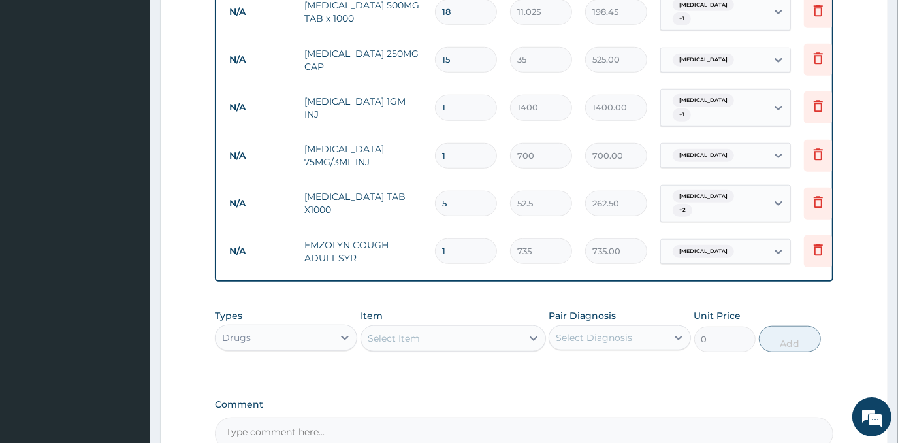
scroll to position [736, 0]
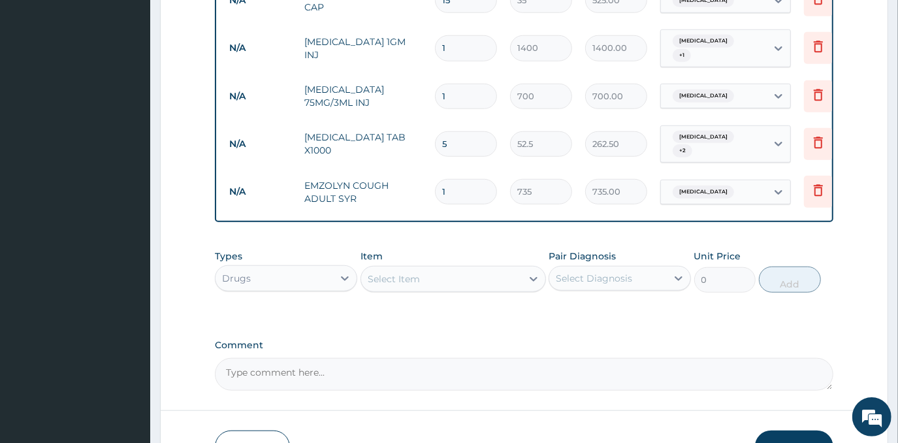
click at [311, 270] on div "Drugs" at bounding box center [275, 278] width 118 height 21
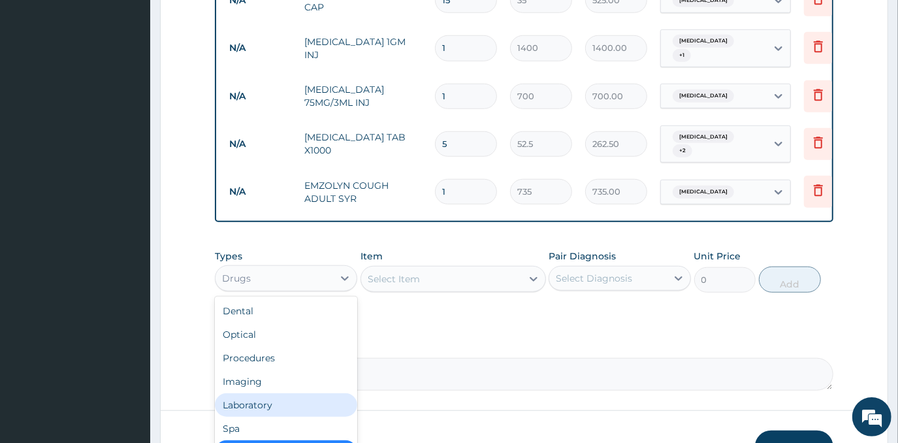
click at [304, 399] on div "Laboratory" at bounding box center [286, 405] width 142 height 24
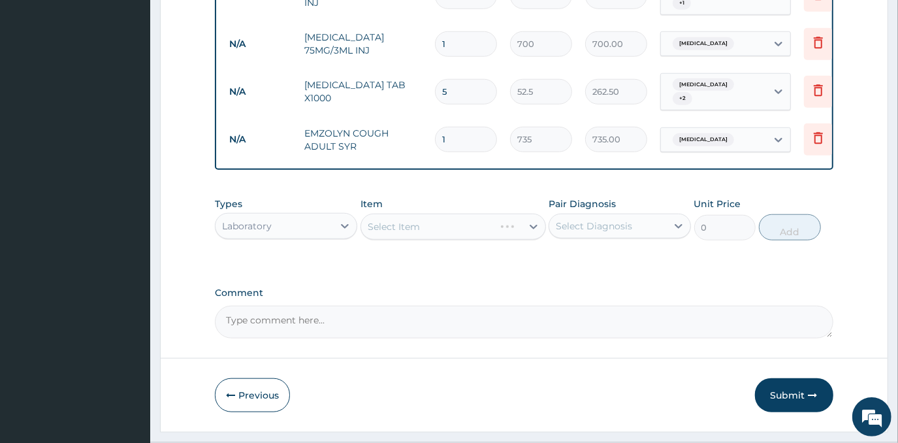
scroll to position [813, 0]
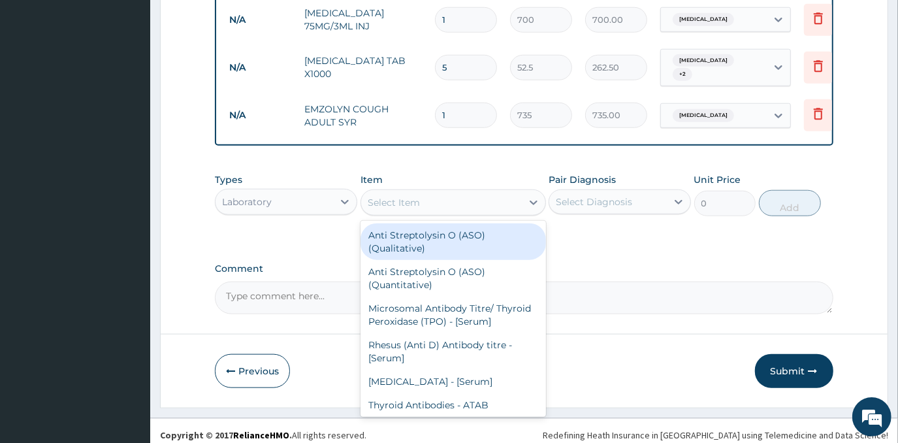
click at [464, 192] on div "Select Item" at bounding box center [441, 202] width 161 height 21
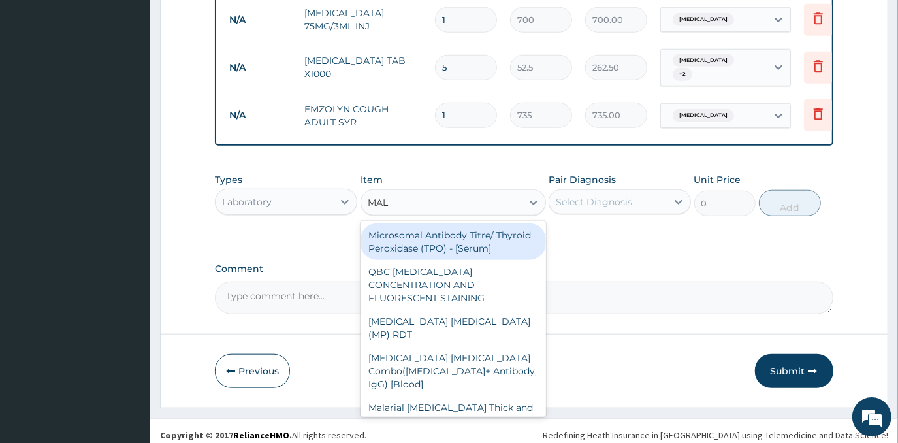
type input "MALA"
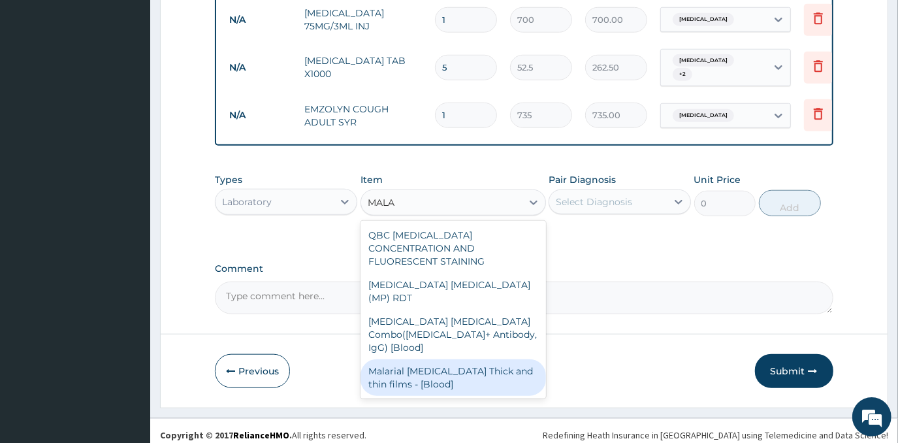
click at [478, 359] on div "Malarial Parasite Thick and thin films - [Blood]" at bounding box center [454, 377] width 186 height 37
type input "1500"
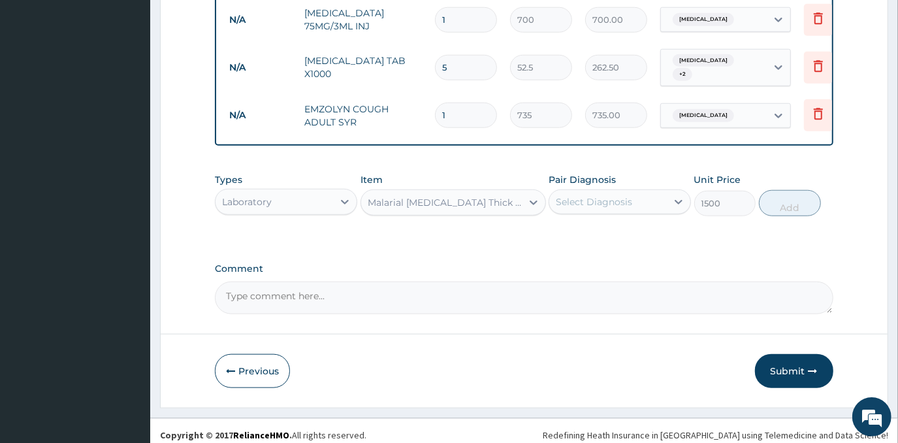
click at [596, 197] on div "Select Diagnosis" at bounding box center [594, 201] width 76 height 13
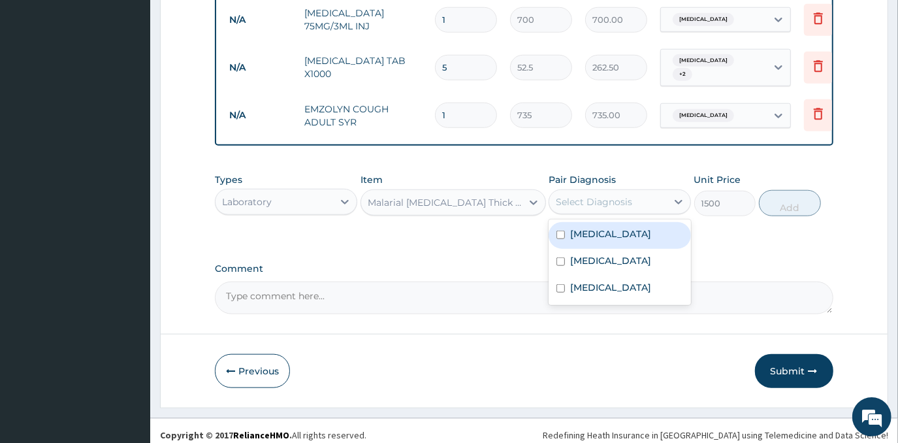
click at [615, 222] on div "Malaria" at bounding box center [620, 235] width 142 height 27
checkbox input "true"
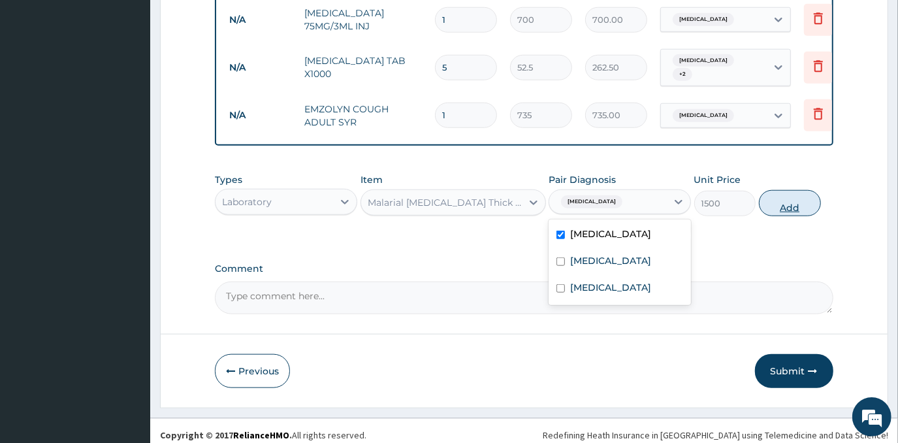
click at [794, 196] on button "Add" at bounding box center [790, 203] width 62 height 26
type input "0"
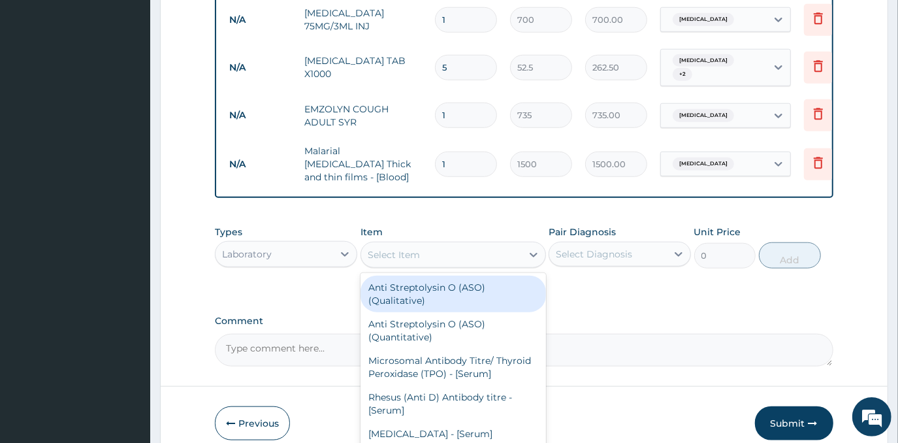
click at [457, 244] on div "Select Item" at bounding box center [441, 254] width 161 height 21
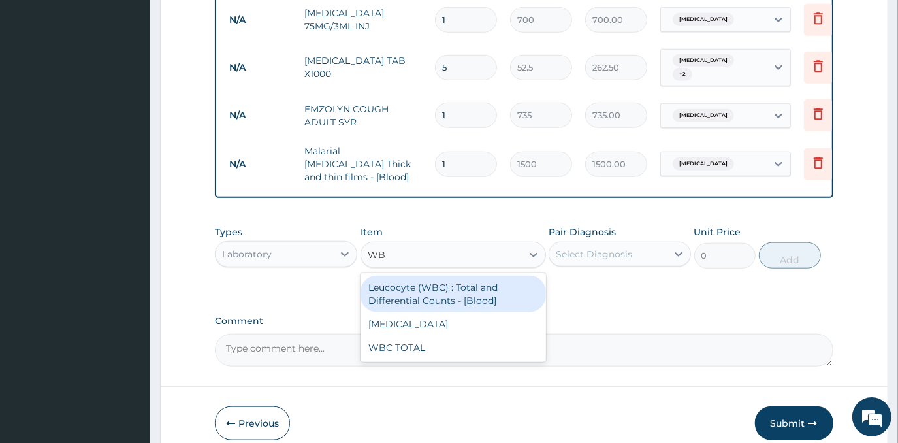
type input "WBC"
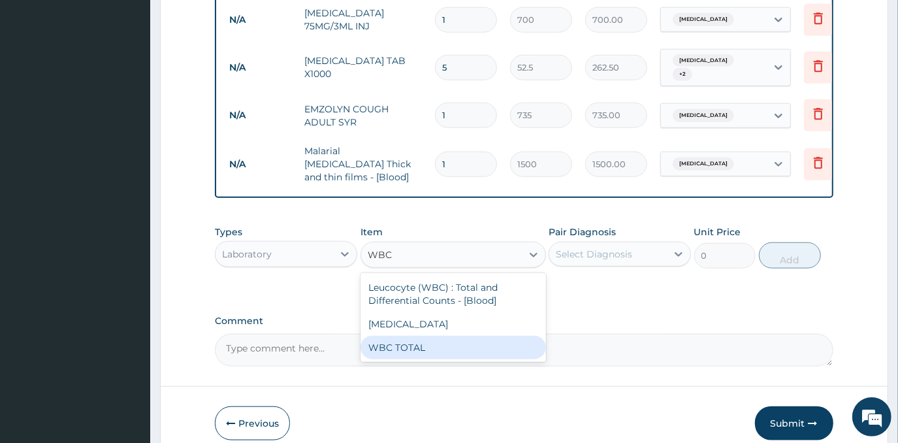
click at [453, 336] on div "WBC TOTAL" at bounding box center [454, 348] width 186 height 24
type input "1500"
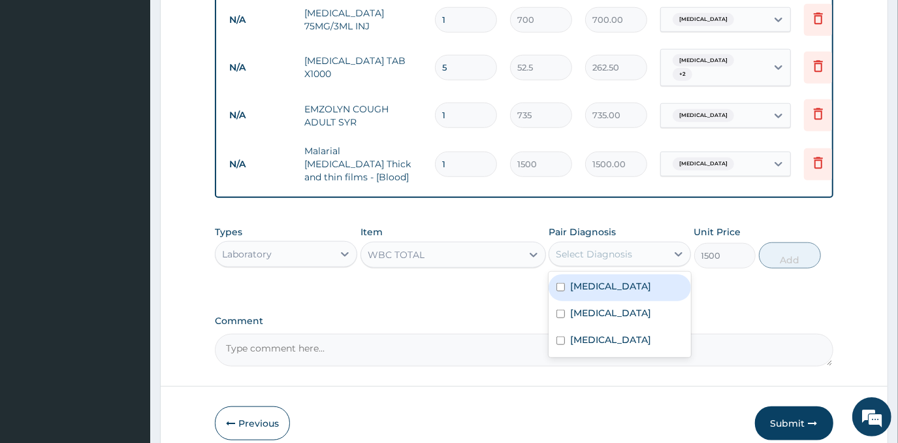
click at [628, 248] on div "Select Diagnosis" at bounding box center [594, 254] width 76 height 13
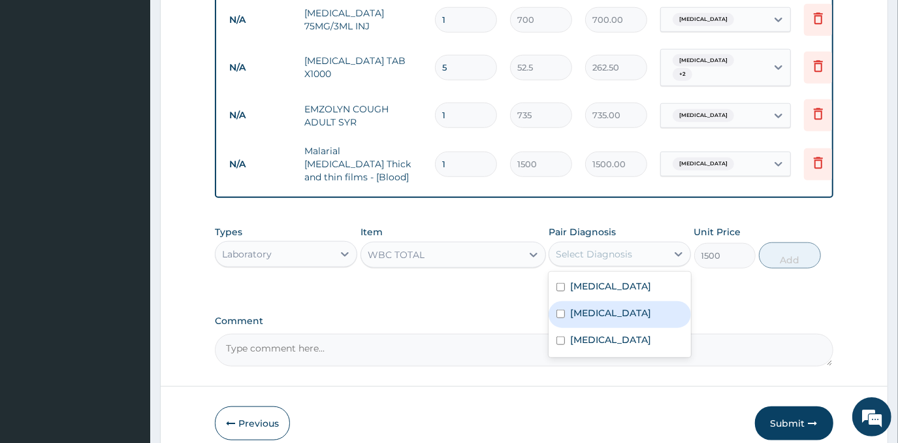
click at [629, 306] on label "Typhoid fever" at bounding box center [610, 312] width 81 height 13
checkbox input "true"
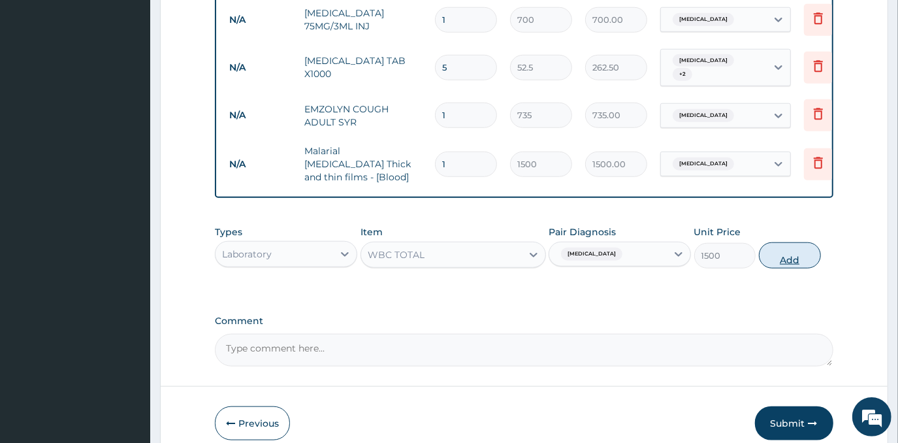
click at [778, 242] on button "Add" at bounding box center [790, 255] width 62 height 26
type input "0"
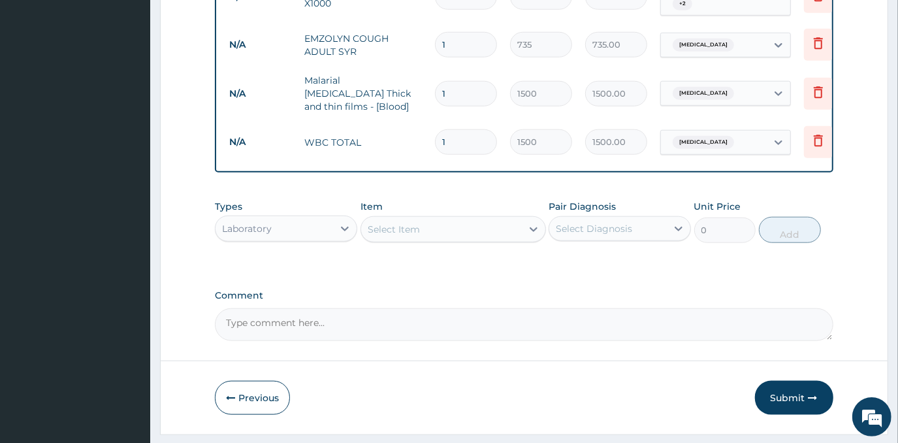
scroll to position [904, 0]
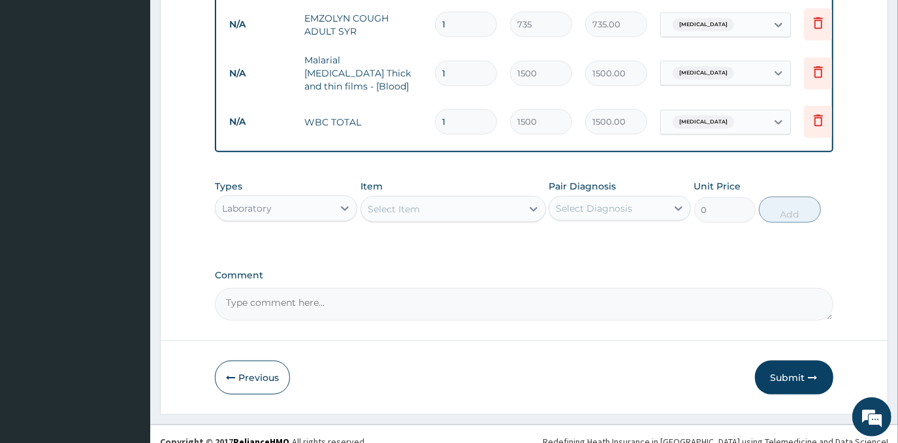
click at [319, 198] on div "Laboratory" at bounding box center [275, 208] width 118 height 21
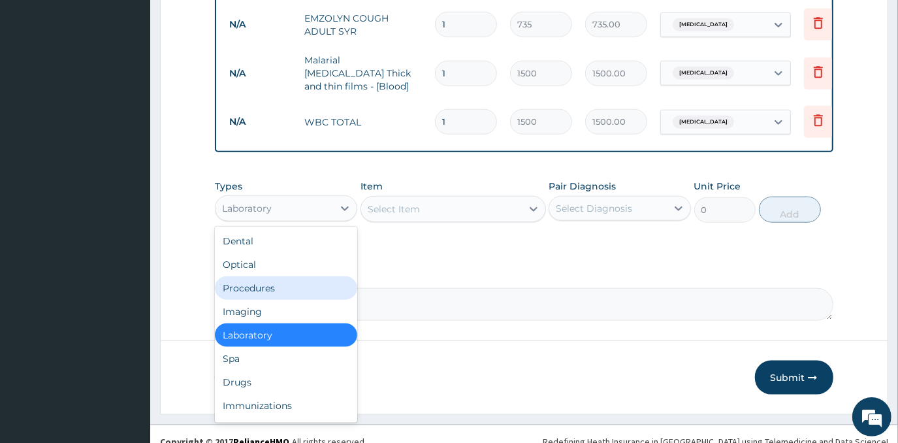
click at [320, 278] on div "Procedures" at bounding box center [286, 288] width 142 height 24
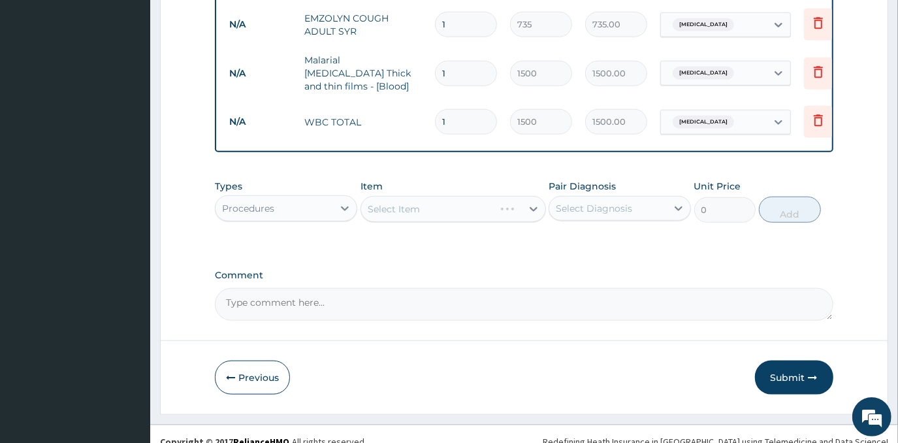
click at [466, 196] on div "Select Item" at bounding box center [454, 209] width 186 height 26
click at [466, 199] on div "Select Item" at bounding box center [441, 209] width 161 height 21
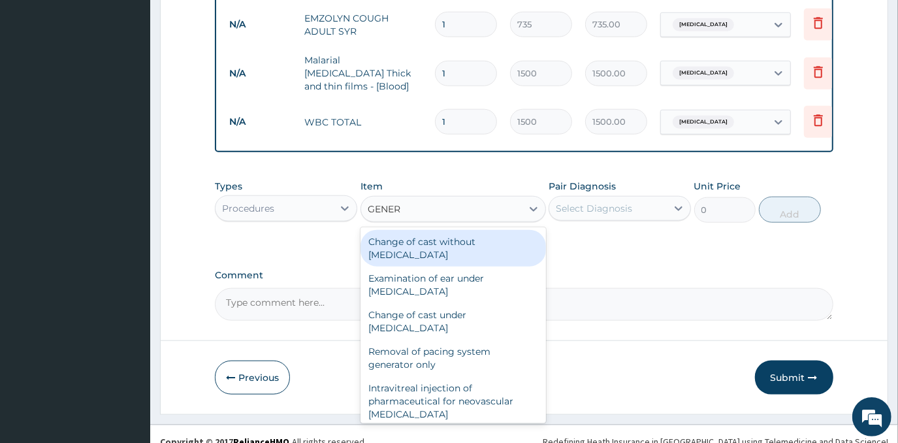
type input "GENERA"
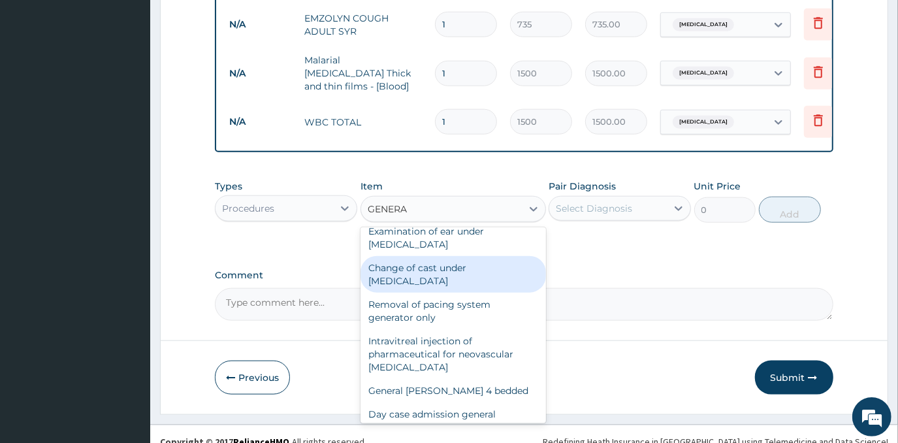
scroll to position [118, 0]
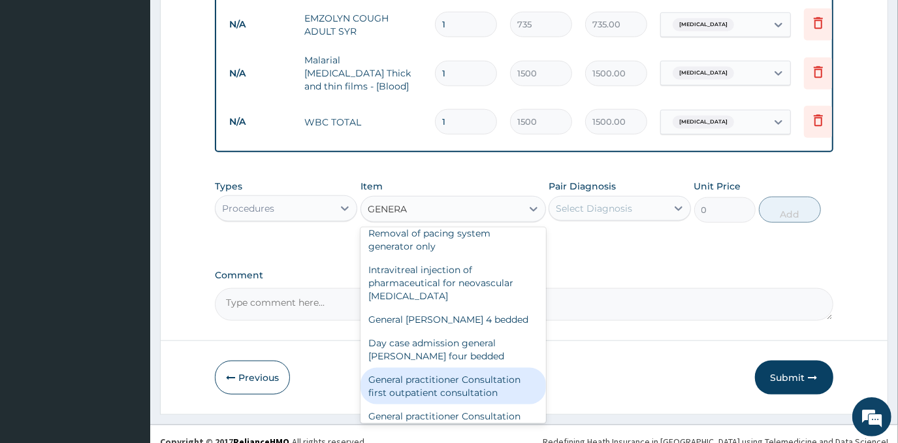
click at [476, 368] on div "General practitioner Consultation first outpatient consultation" at bounding box center [454, 386] width 186 height 37
type input "3000"
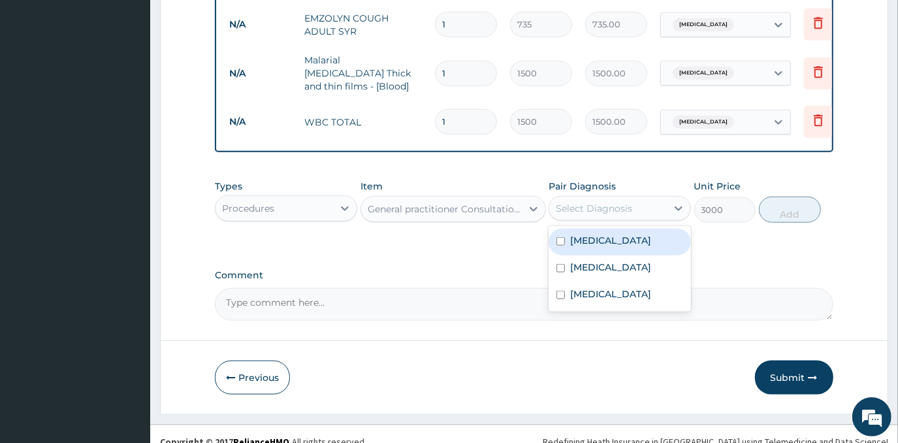
click at [654, 198] on div "Select Diagnosis" at bounding box center [608, 208] width 118 height 21
drag, startPoint x: 646, startPoint y: 230, endPoint x: 640, endPoint y: 238, distance: 10.2
click at [640, 231] on div "Malaria" at bounding box center [620, 242] width 142 height 27
checkbox input "true"
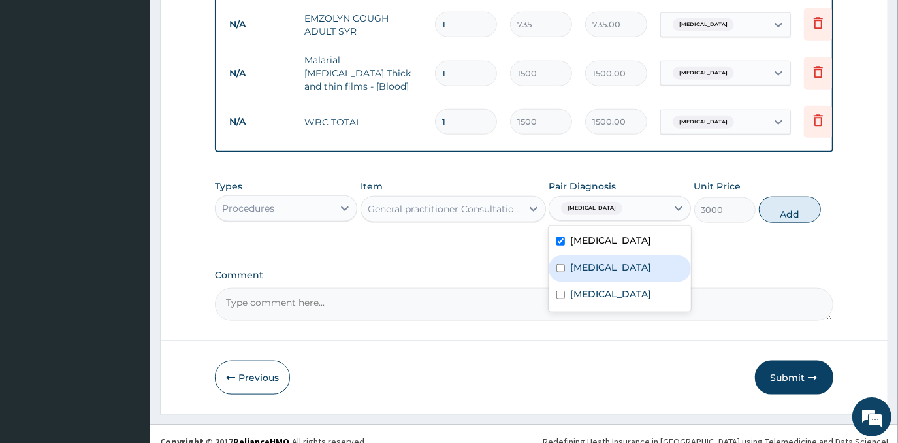
click at [638, 255] on div "Typhoid fever" at bounding box center [620, 268] width 142 height 27
checkbox input "true"
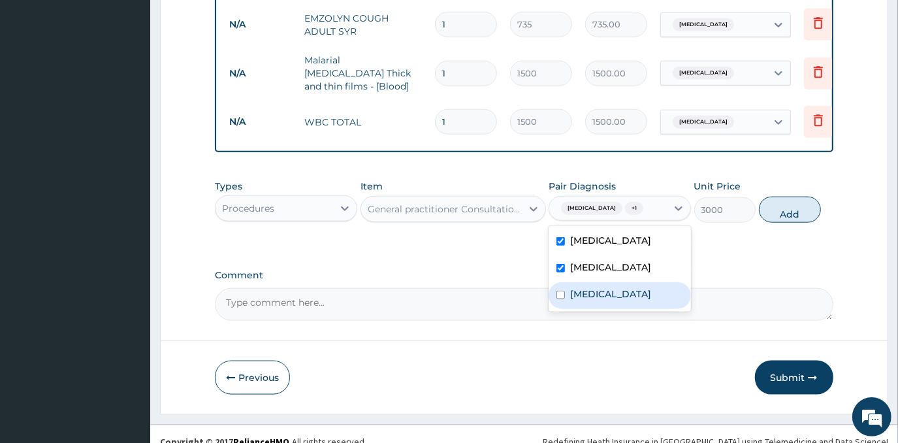
click at [640, 287] on label "Respiratory tract infection" at bounding box center [610, 293] width 81 height 13
checkbox input "true"
click at [800, 203] on button "Add" at bounding box center [790, 210] width 62 height 26
type input "0"
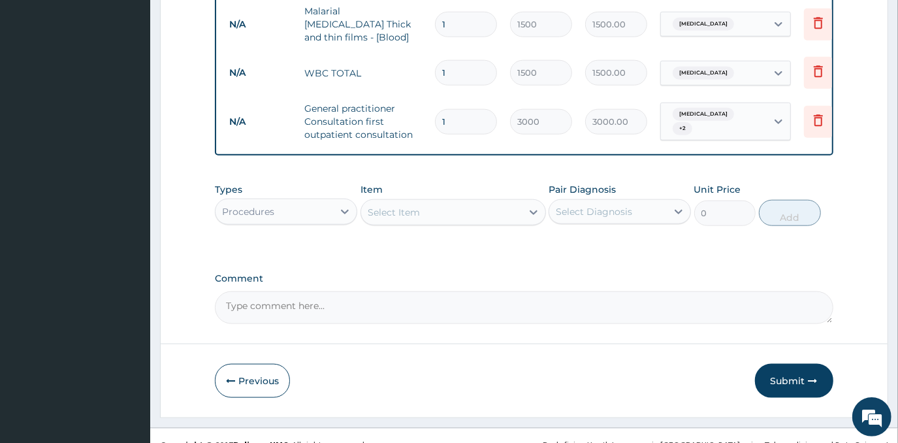
scroll to position [956, 0]
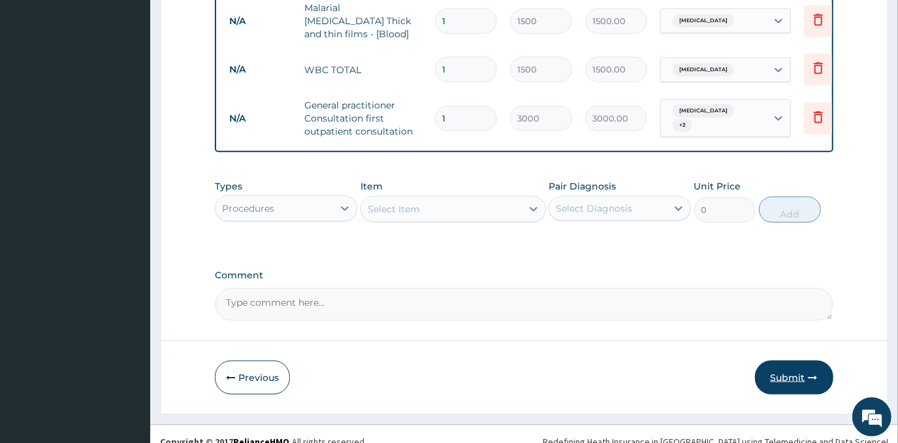
click at [787, 361] on button "Submit" at bounding box center [794, 378] width 78 height 34
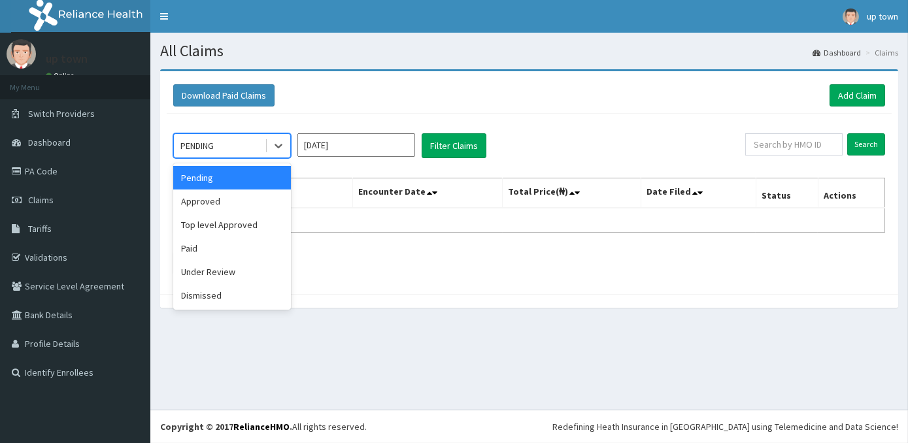
click at [242, 146] on div "PENDING" at bounding box center [219, 145] width 91 height 21
click at [261, 202] on div "Approved" at bounding box center [232, 201] width 118 height 24
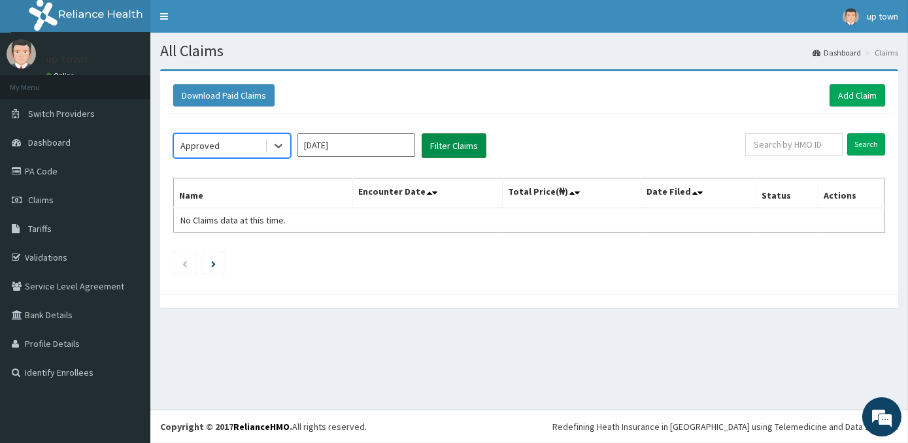
click at [459, 144] on button "Filter Claims" at bounding box center [453, 145] width 65 height 25
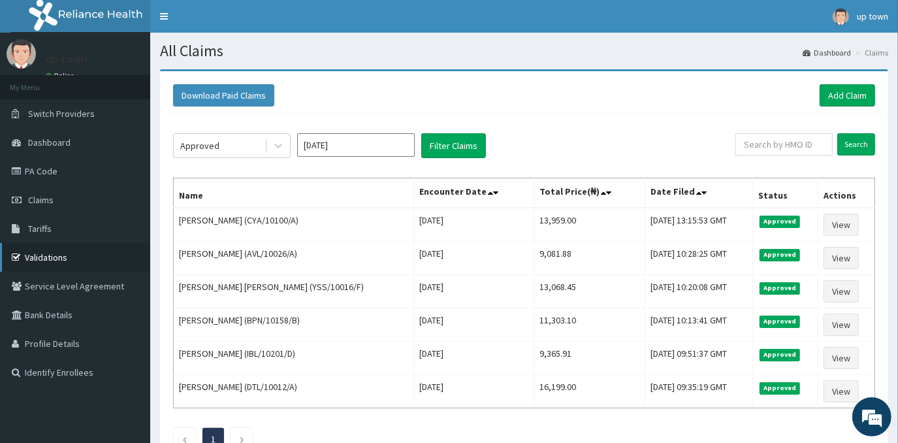
click at [52, 259] on link "Validations" at bounding box center [75, 257] width 150 height 29
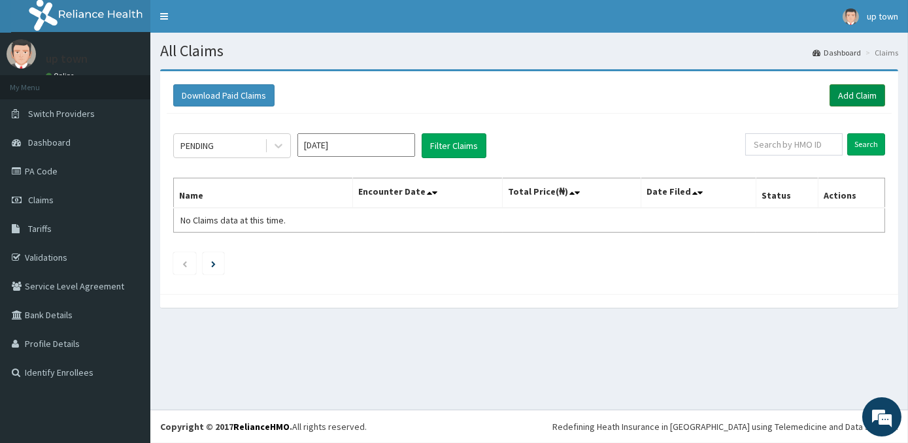
click at [845, 93] on link "Add Claim" at bounding box center [857, 95] width 56 height 22
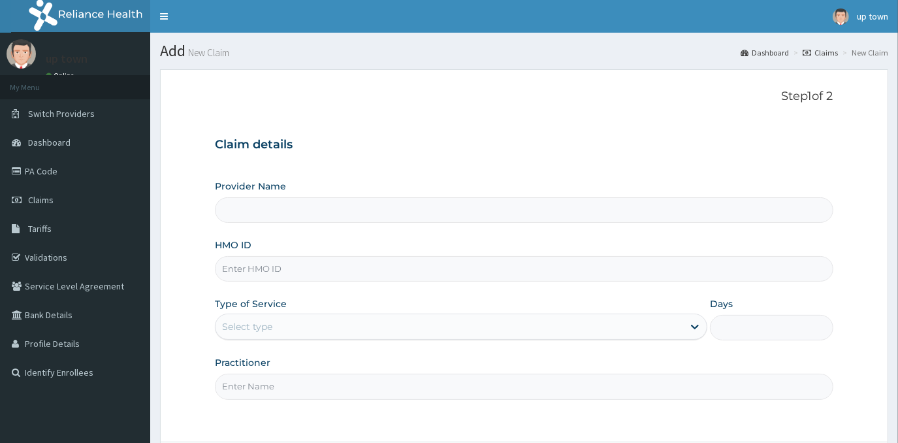
click at [355, 269] on input "HMO ID" at bounding box center [524, 268] width 618 height 25
type input "[GEOGRAPHIC_DATA]"
type input "NPP/10024/B"
click at [357, 328] on div "Select type" at bounding box center [450, 326] width 468 height 21
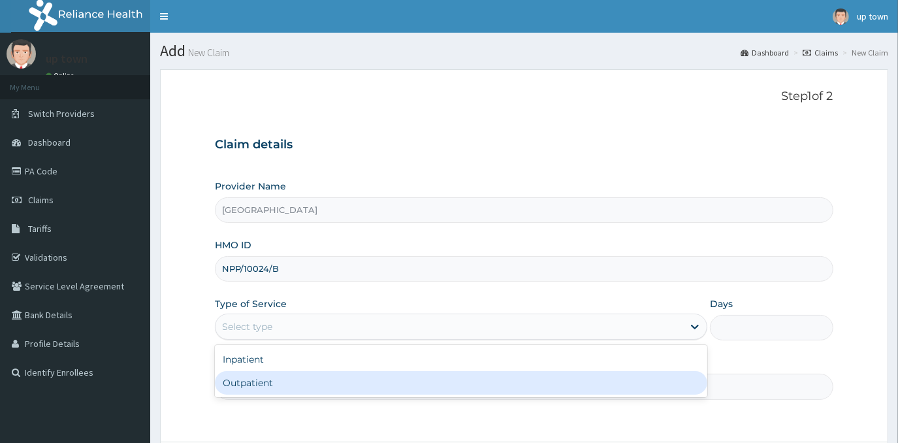
click at [379, 372] on div "Outpatient" at bounding box center [461, 383] width 493 height 24
type input "1"
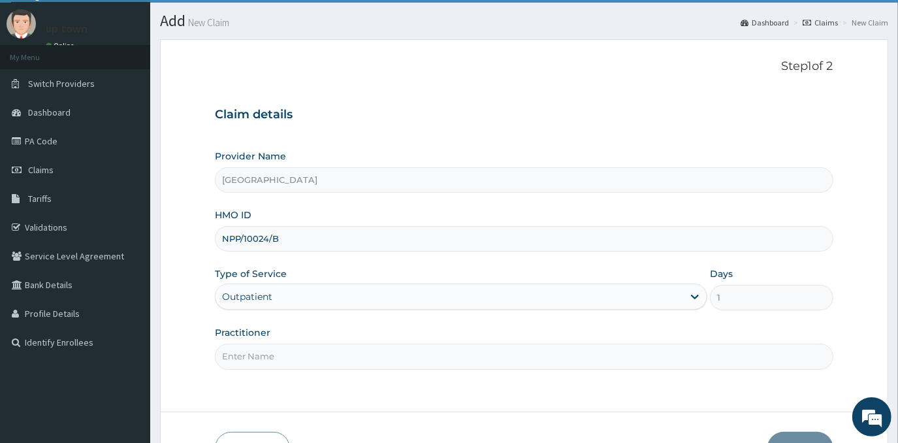
scroll to position [59, 0]
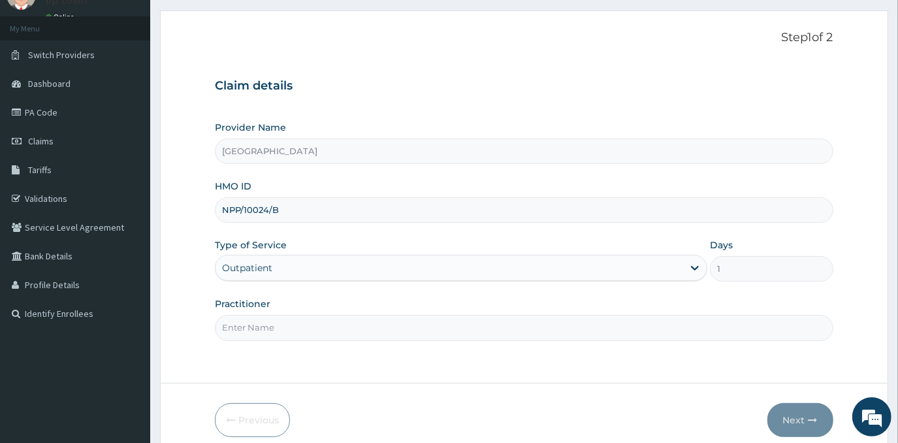
click at [430, 315] on input "Practitioner" at bounding box center [524, 327] width 618 height 25
type input "DR EMMANUEL N. OHIAERI"
click at [784, 421] on button "Next" at bounding box center [801, 420] width 66 height 34
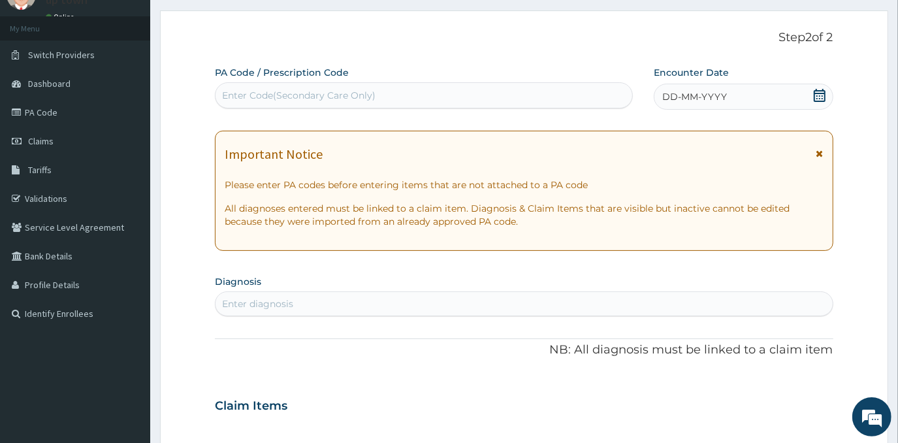
click at [742, 86] on div "DD-MM-YYYY" at bounding box center [743, 97] width 179 height 26
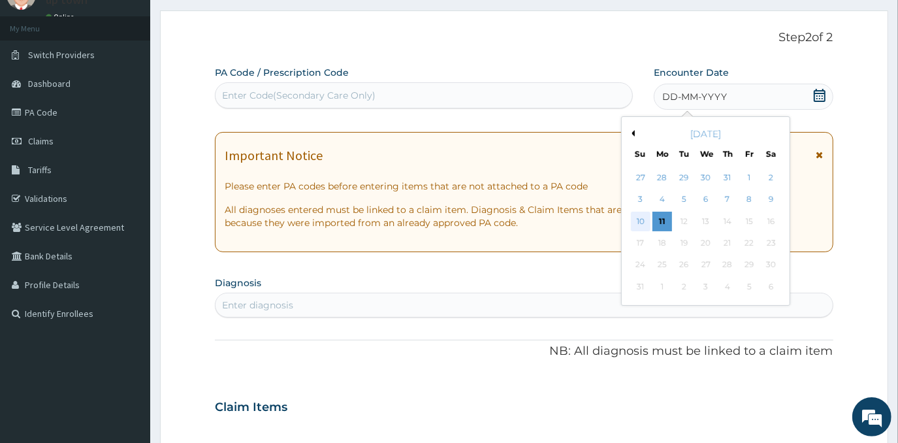
scroll to position [0, 0]
click at [663, 221] on div "11" at bounding box center [663, 222] width 20 height 20
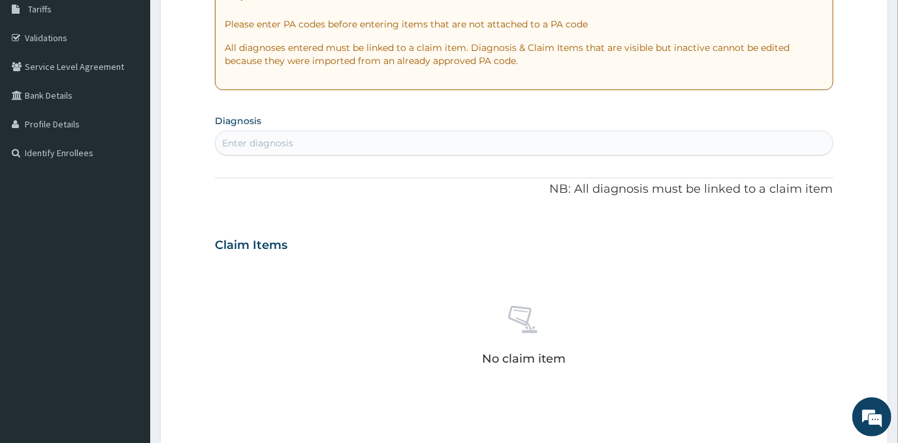
scroll to position [237, 0]
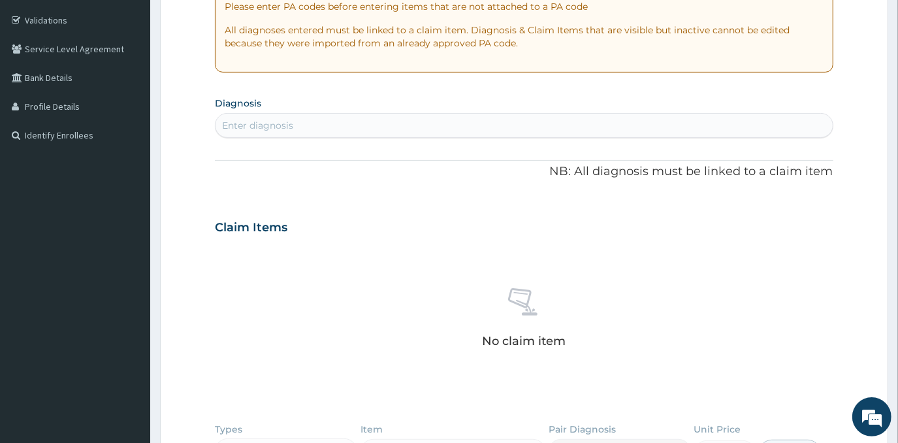
click at [581, 129] on div "Enter diagnosis" at bounding box center [524, 125] width 617 height 21
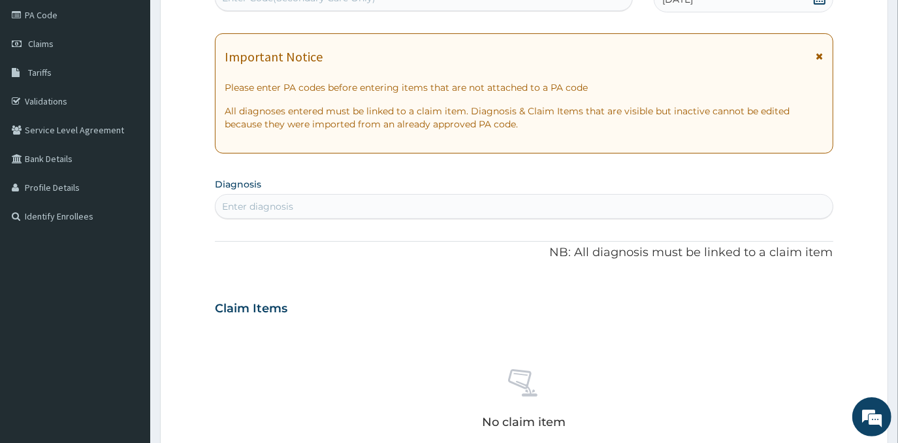
scroll to position [118, 0]
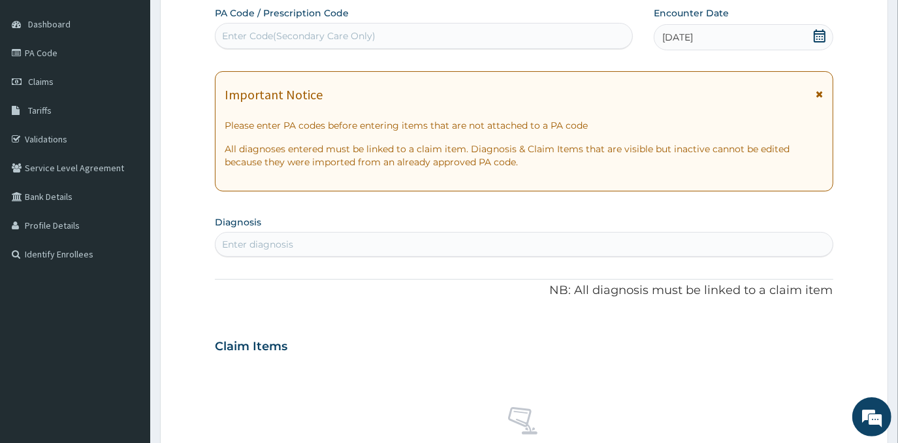
click at [466, 39] on div "Enter Code(Secondary Care Only)" at bounding box center [424, 35] width 417 height 21
type input "PA/B24DFF"
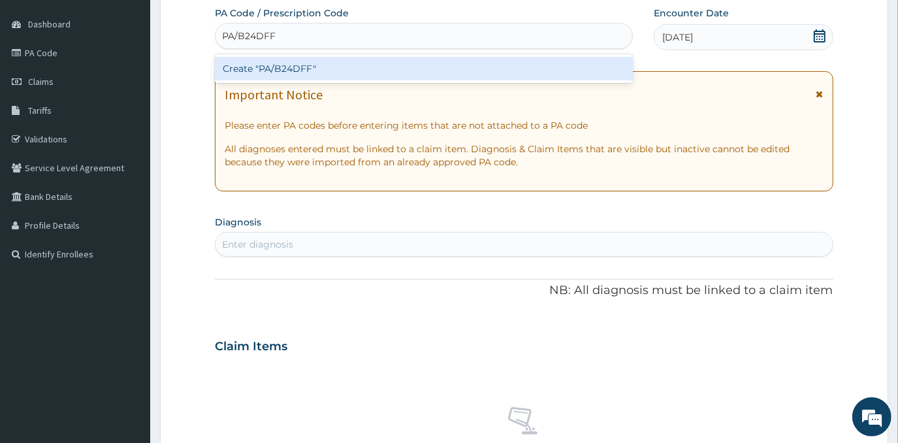
click at [498, 55] on div "Create "PA/B24DFF"" at bounding box center [424, 68] width 418 height 29
click at [497, 70] on div "Create "PA/B24DFF"" at bounding box center [424, 69] width 418 height 24
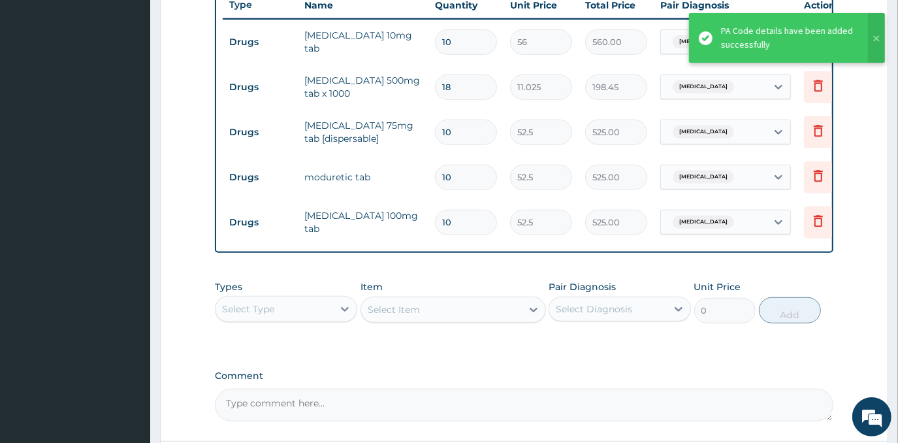
scroll to position [561, 0]
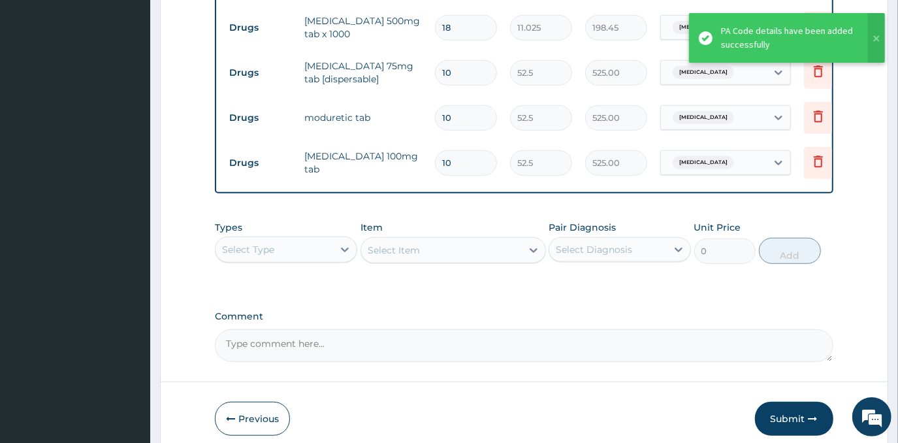
click at [317, 252] on div "Select Type" at bounding box center [275, 249] width 118 height 21
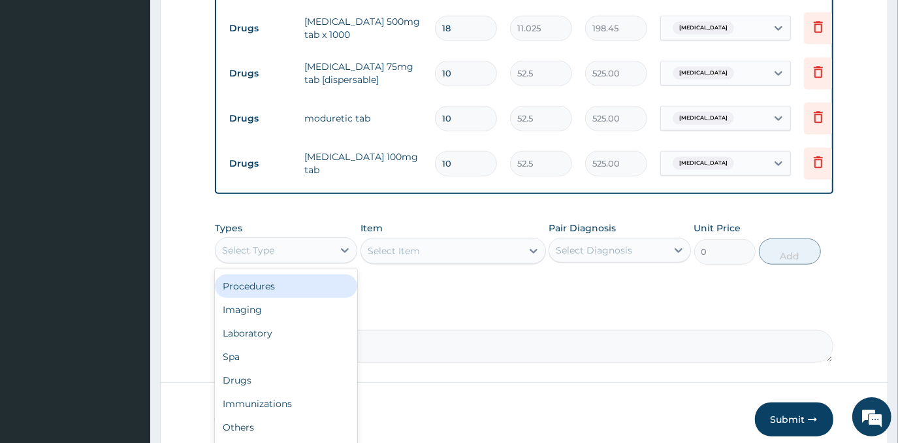
scroll to position [625, 0]
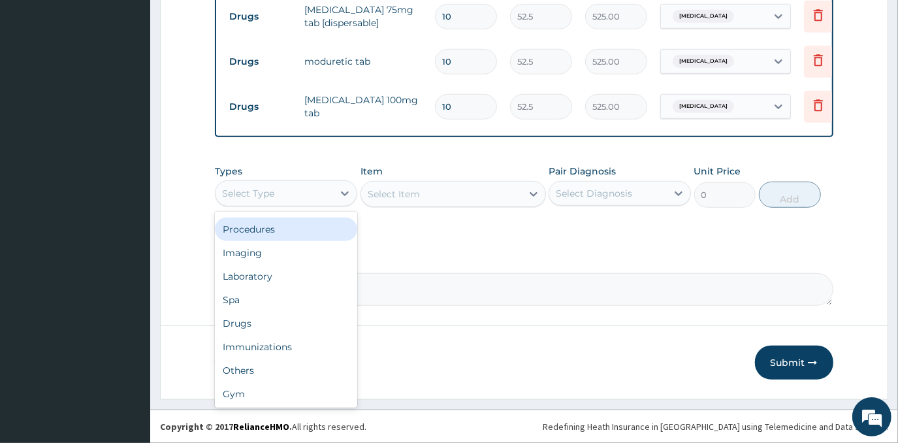
click at [332, 191] on div "Select Type" at bounding box center [275, 193] width 118 height 21
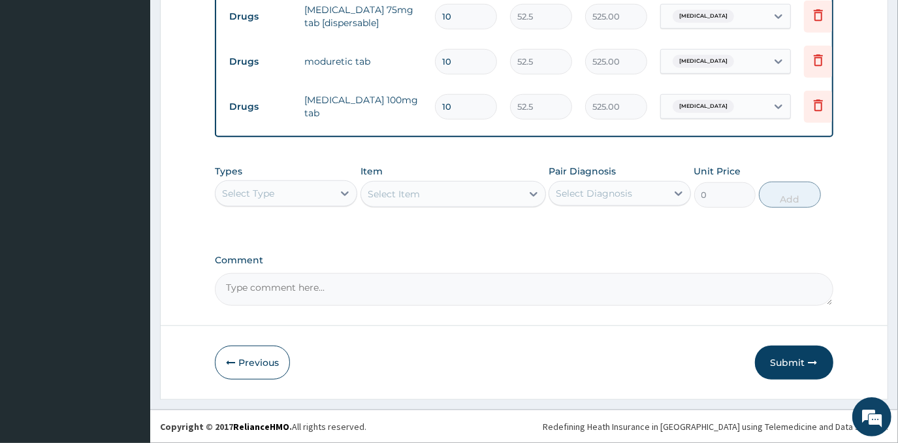
click at [332, 191] on div "Select Type" at bounding box center [275, 193] width 118 height 21
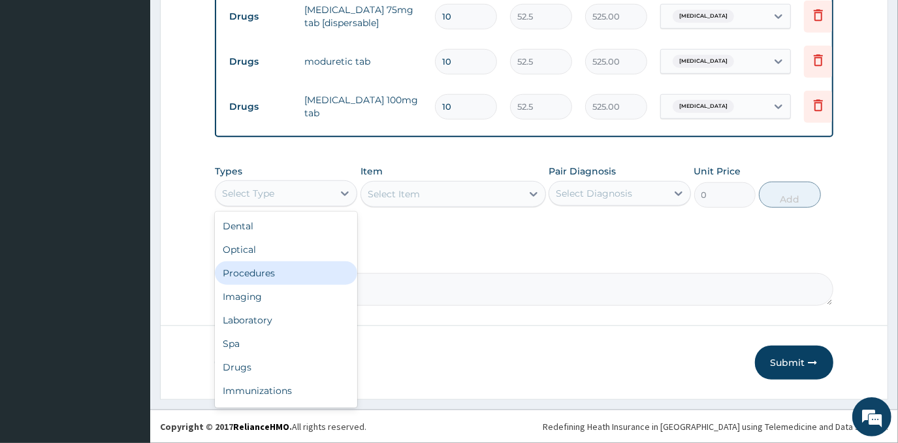
click at [306, 282] on div "Procedures" at bounding box center [286, 273] width 142 height 24
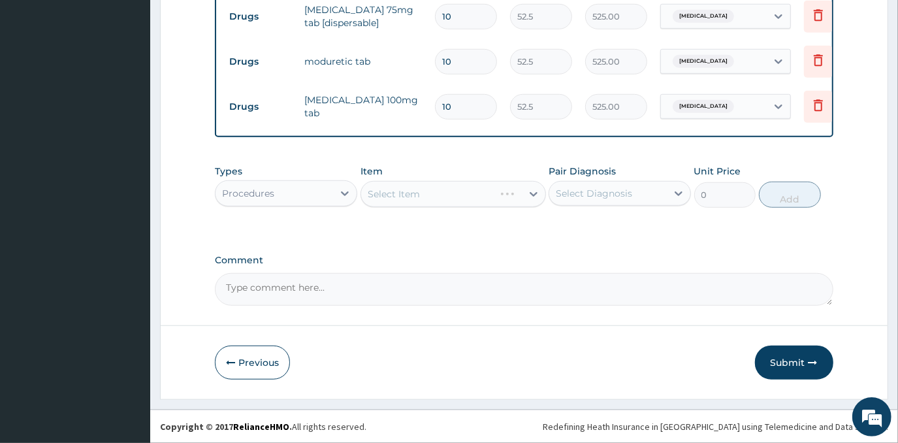
click at [455, 199] on div "Select Item" at bounding box center [454, 194] width 186 height 26
click at [472, 195] on div "Select Item" at bounding box center [454, 194] width 186 height 26
click at [459, 199] on div "Select Item" at bounding box center [454, 194] width 186 height 26
click at [468, 201] on div "Select Item" at bounding box center [454, 194] width 186 height 26
click at [472, 196] on div "Select Item" at bounding box center [454, 194] width 186 height 26
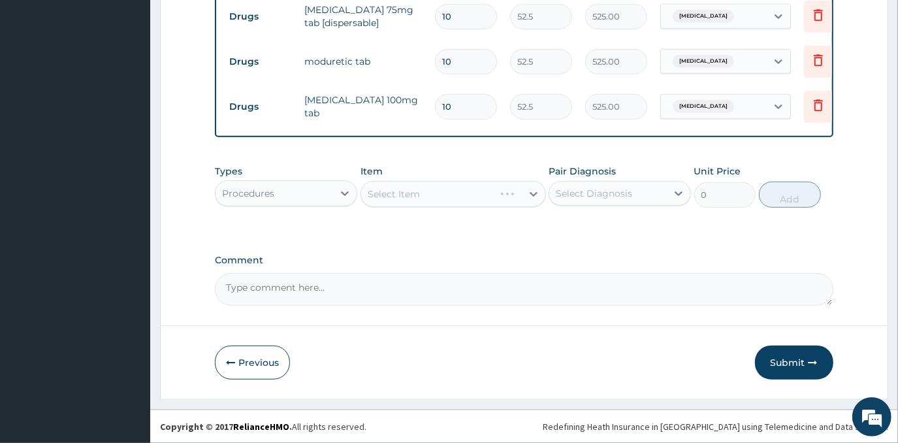
click at [449, 194] on div "Select Item" at bounding box center [454, 194] width 186 height 26
click at [461, 196] on div "Select Item" at bounding box center [441, 194] width 161 height 21
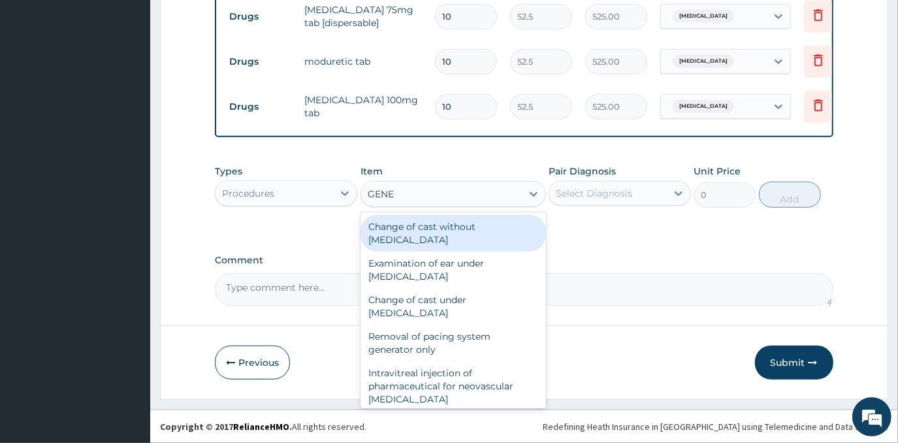
type input "GENER"
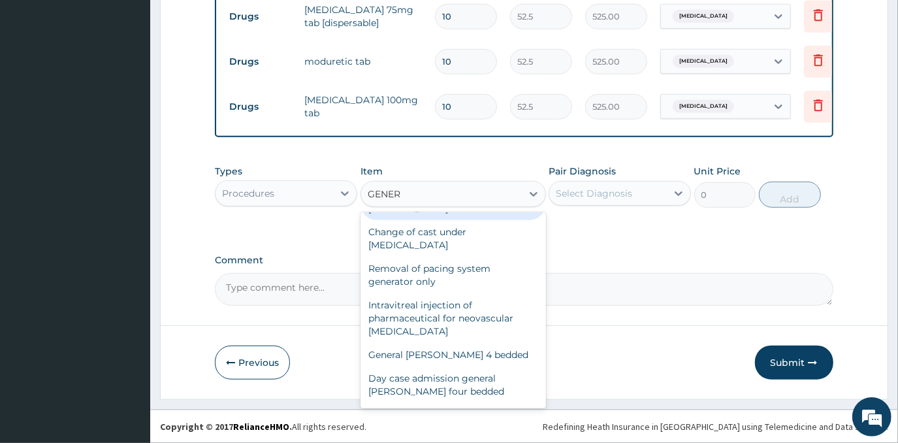
scroll to position [118, 0]
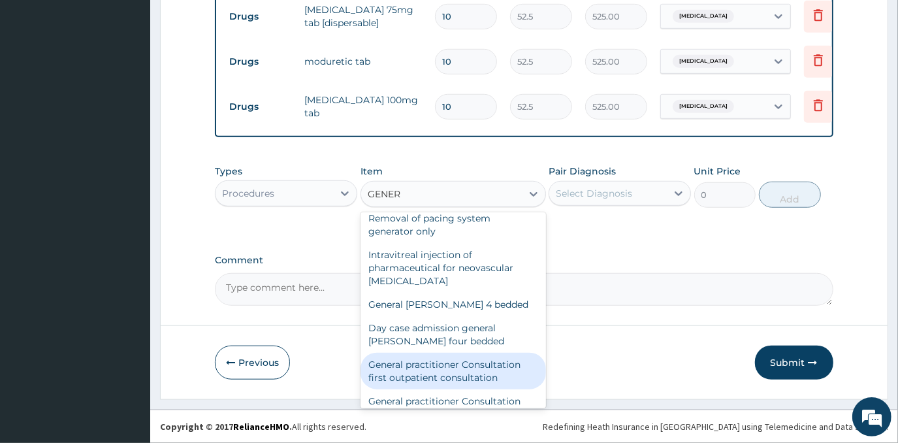
click at [453, 374] on div "General practitioner Consultation first outpatient consultation" at bounding box center [454, 371] width 186 height 37
type input "3000"
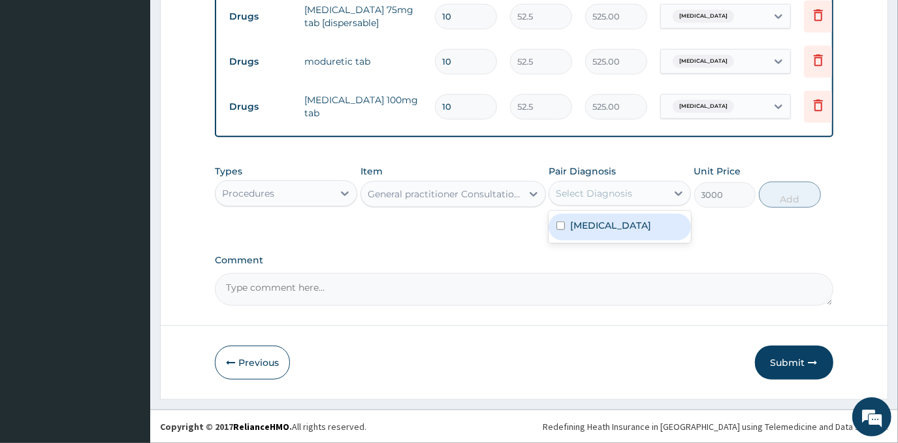
click at [592, 199] on div "Select Diagnosis" at bounding box center [594, 193] width 76 height 13
drag, startPoint x: 588, startPoint y: 229, endPoint x: 756, endPoint y: 196, distance: 171.1
click at [591, 227] on label "Essential hypertension" at bounding box center [610, 225] width 81 height 13
checkbox input "true"
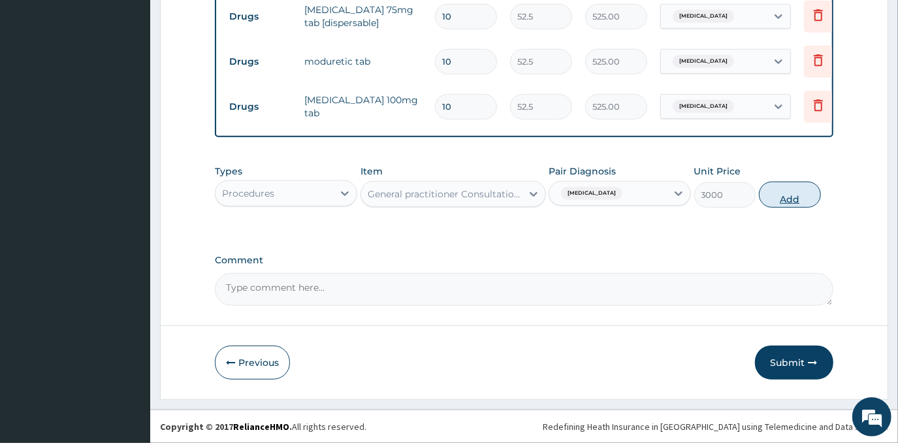
click at [781, 194] on button "Add" at bounding box center [790, 195] width 62 height 26
type input "0"
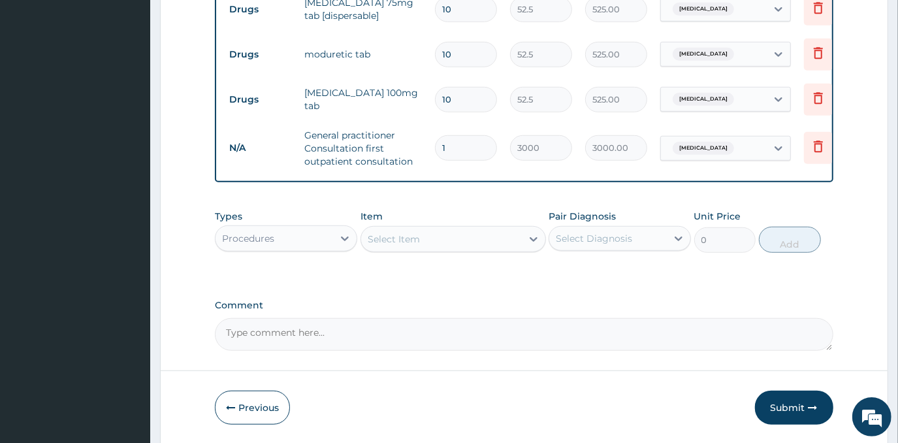
scroll to position [677, 0]
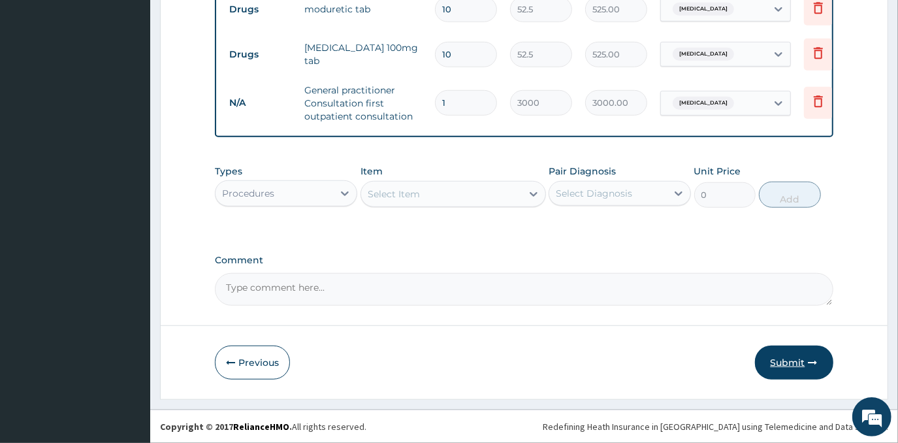
click at [783, 361] on button "Submit" at bounding box center [794, 363] width 78 height 34
